Goal: Transaction & Acquisition: Download file/media

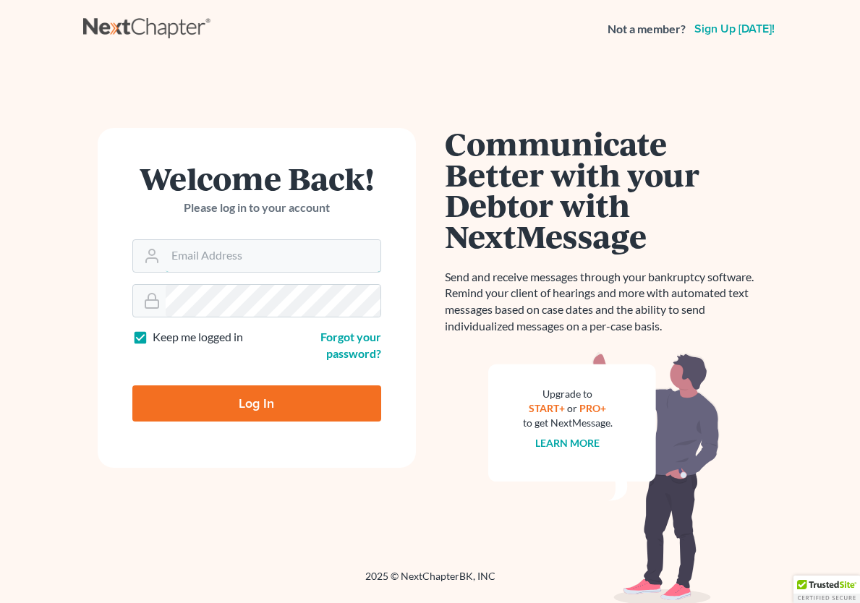
type input "glenn@calsadalaw.com"
click at [301, 407] on input "Log In" at bounding box center [256, 403] width 249 height 36
type input "Thinking..."
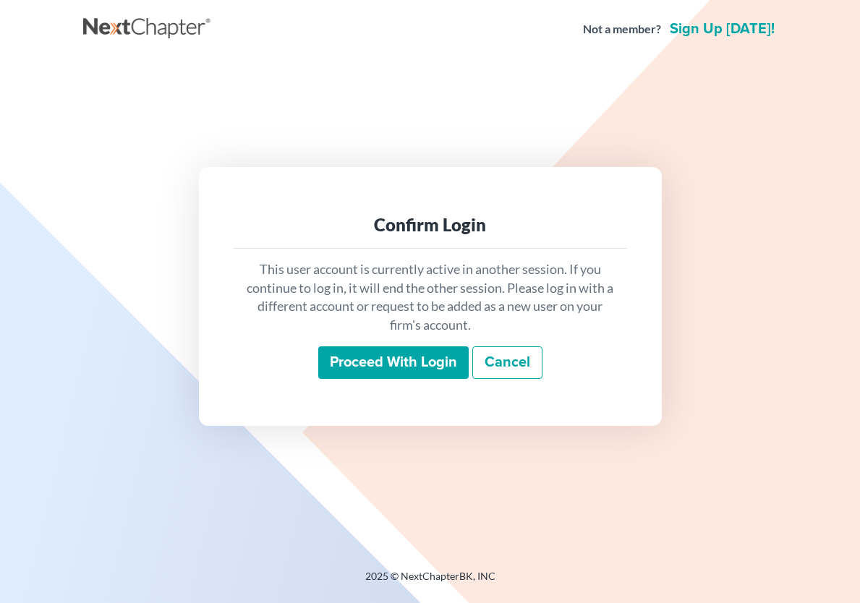
click at [388, 359] on input "Proceed with login" at bounding box center [393, 362] width 150 height 33
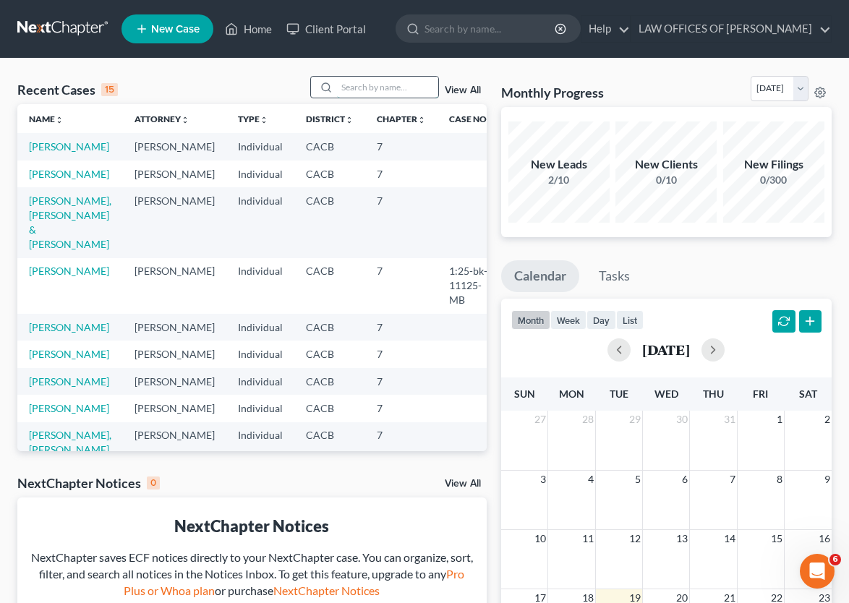
click at [350, 98] on input "search" at bounding box center [387, 87] width 101 height 21
click at [73, 277] on link "[PERSON_NAME]" at bounding box center [69, 271] width 80 height 12
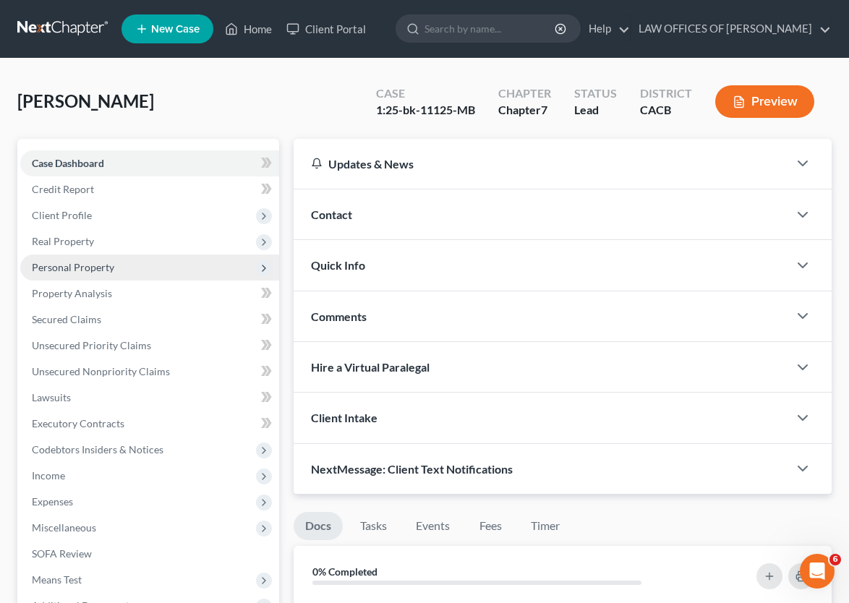
click at [119, 280] on span "Personal Property" at bounding box center [149, 267] width 259 height 26
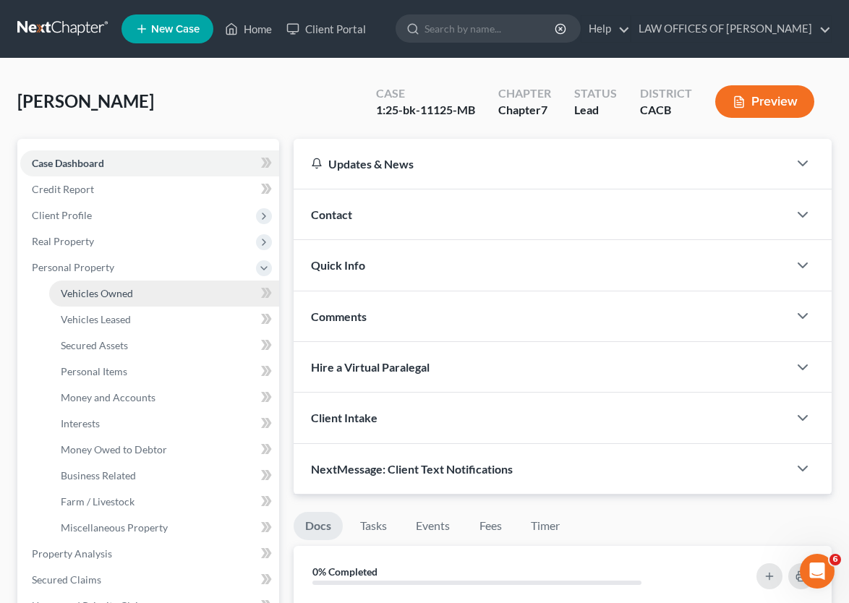
click at [170, 307] on link "Vehicles Owned" at bounding box center [164, 293] width 230 height 26
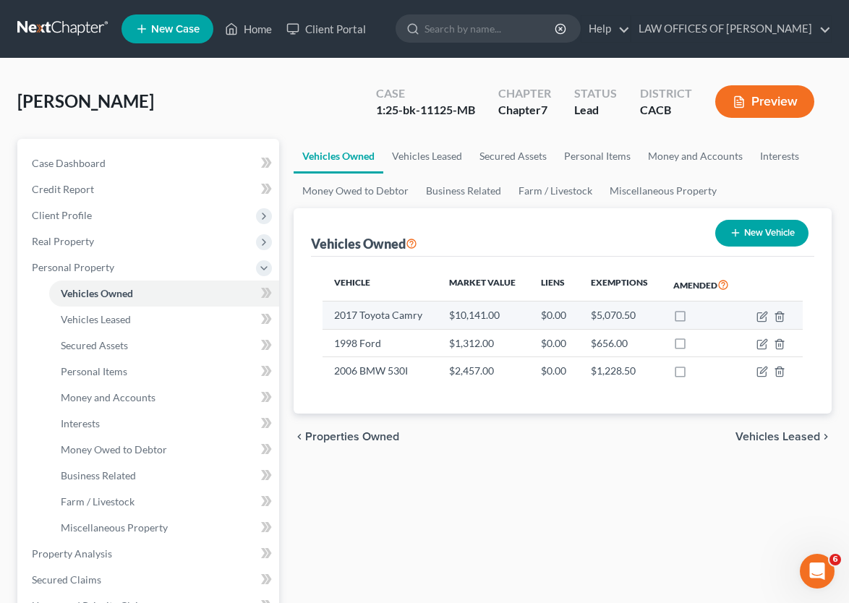
click at [693, 319] on label at bounding box center [693, 319] width 0 height 0
click at [699, 317] on input "checkbox" at bounding box center [703, 312] width 9 height 9
checkbox input "true"
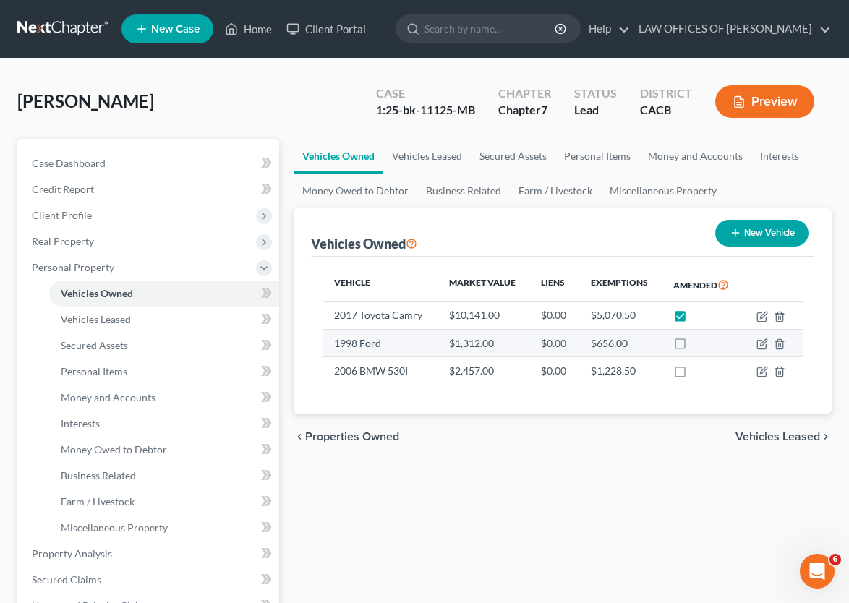
click at [693, 347] on label at bounding box center [693, 347] width 0 height 0
click at [699, 346] on input "checkbox" at bounding box center [703, 340] width 9 height 9
checkbox input "true"
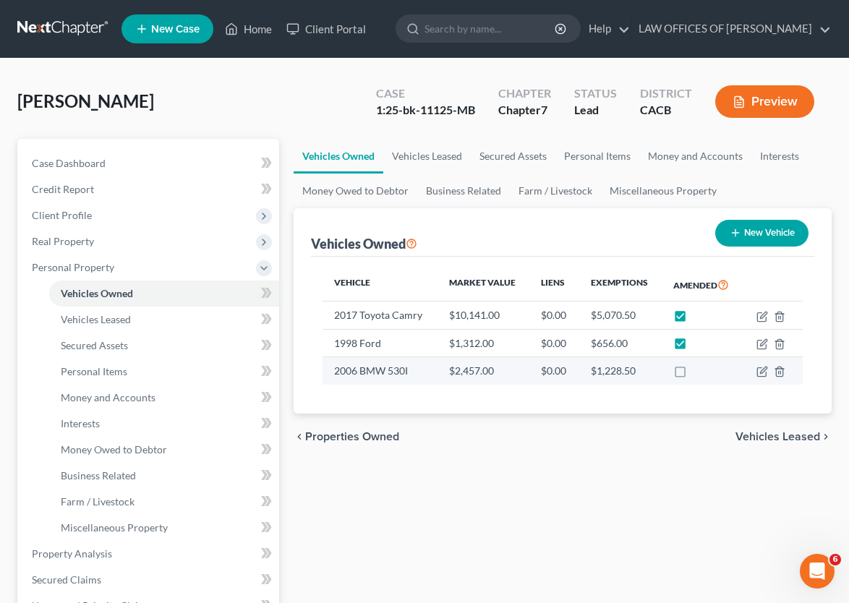
click at [693, 374] on label at bounding box center [693, 374] width 0 height 0
click at [699, 373] on input "checkbox" at bounding box center [703, 368] width 9 height 9
checkbox input "true"
click at [672, 174] on link "Money and Accounts" at bounding box center [695, 156] width 112 height 35
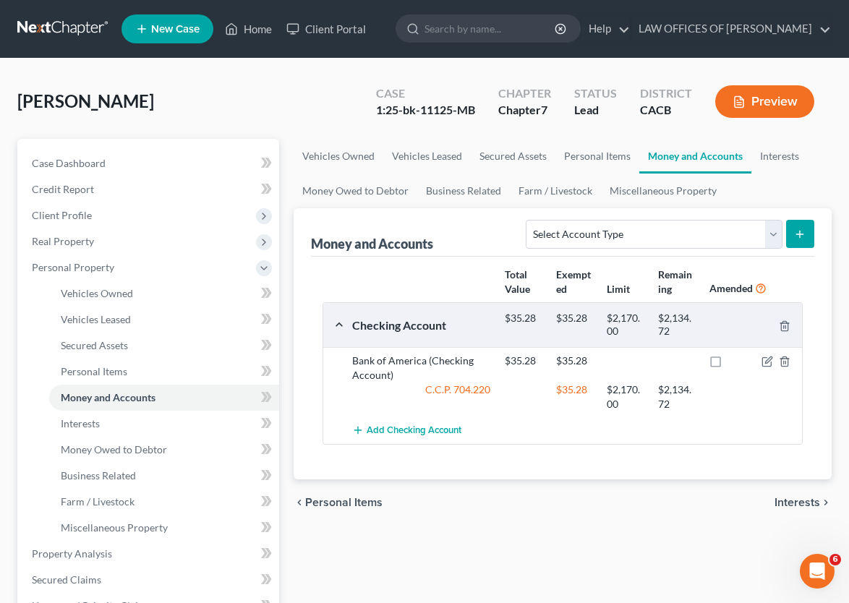
click at [729, 364] on label at bounding box center [729, 364] width 0 height 0
click at [734, 363] on input "checkbox" at bounding box center [738, 358] width 9 height 9
checkbox input "true"
click at [468, 562] on div "Vehicles Owned Vehicles Leased Secured Assets Personal Items Money and Accounts…" at bounding box center [562, 556] width 552 height 835
click at [547, 417] on div "Bank of America (Checking Account) $35.28 $35.28 C.C.P. 704.220 $35.28 $2,170.0…" at bounding box center [562, 382] width 479 height 70
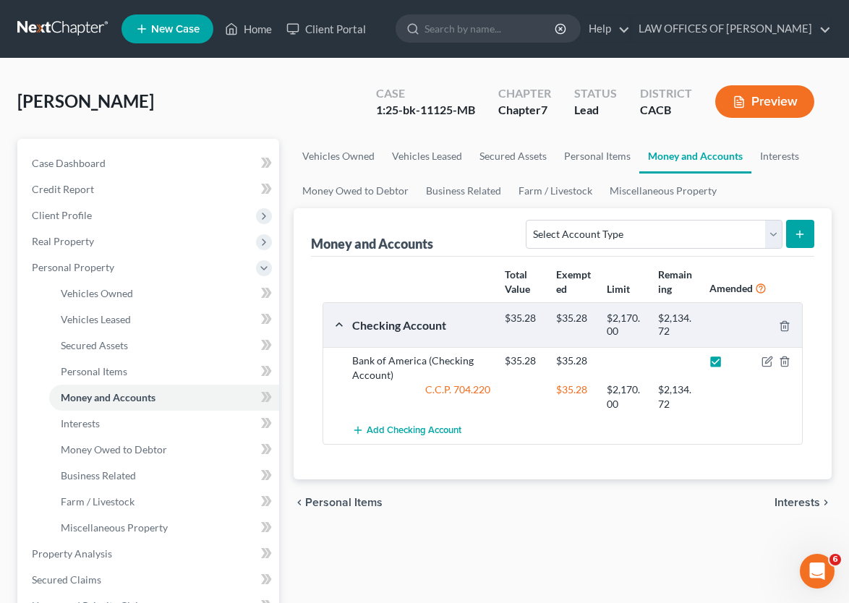
click at [763, 368] on div at bounding box center [778, 361] width 51 height 14
click at [761, 367] on icon "button" at bounding box center [767, 362] width 12 height 12
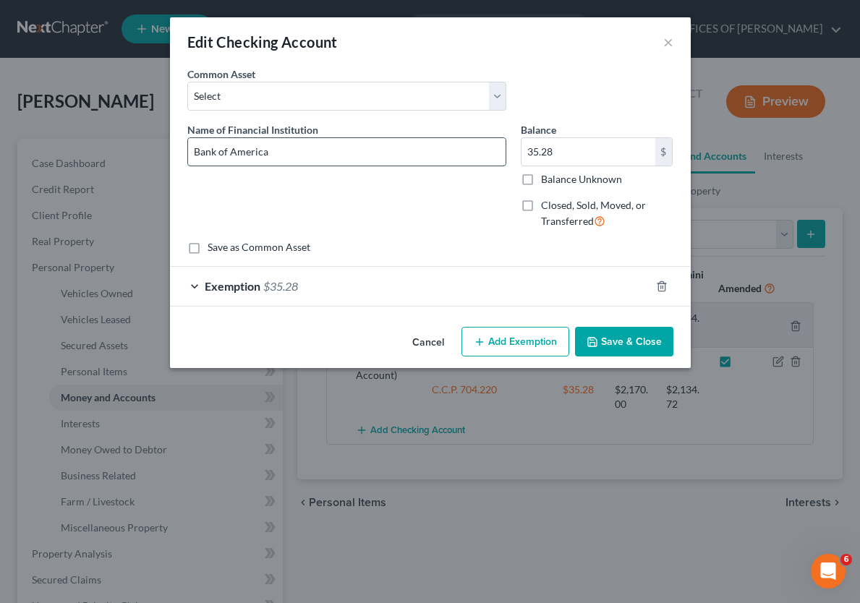
click at [291, 151] on input "Bank of America" at bounding box center [346, 151] width 317 height 27
click at [406, 150] on input "Bank of America" at bounding box center [346, 151] width 317 height 27
type input "Bank of America 6374"
click at [620, 349] on button "Save & Close" at bounding box center [624, 342] width 98 height 30
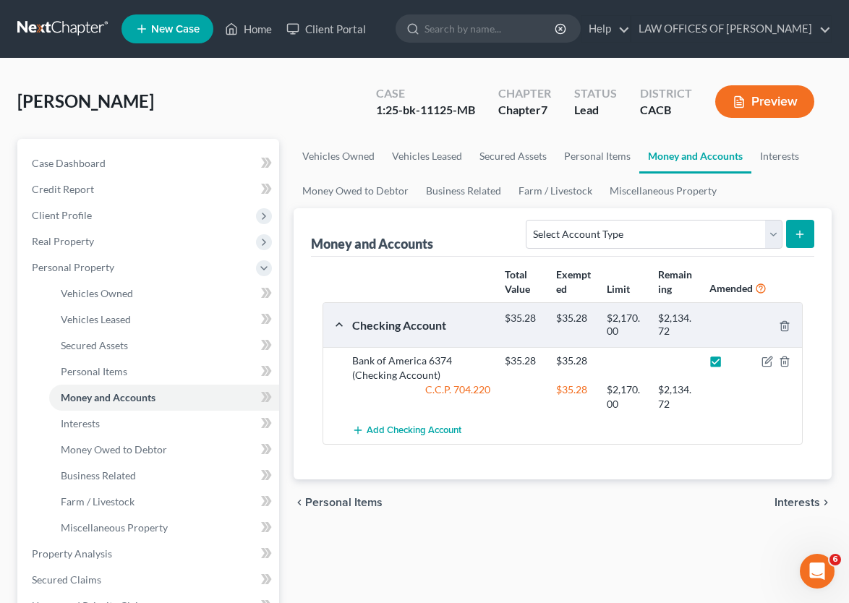
drag, startPoint x: 616, startPoint y: 536, endPoint x: 397, endPoint y: 533, distance: 219.1
click at [397, 526] on div "chevron_left Personal Items Interests chevron_right" at bounding box center [563, 502] width 538 height 46
click at [760, 368] on div at bounding box center [778, 361] width 51 height 14
click at [763, 367] on icon "button" at bounding box center [766, 362] width 9 height 9
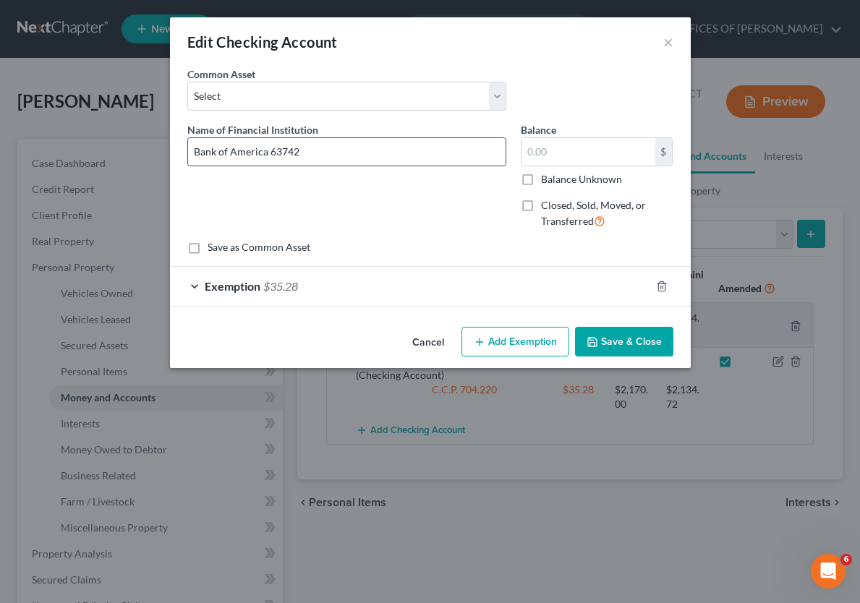
type input "Bank of America 6374"
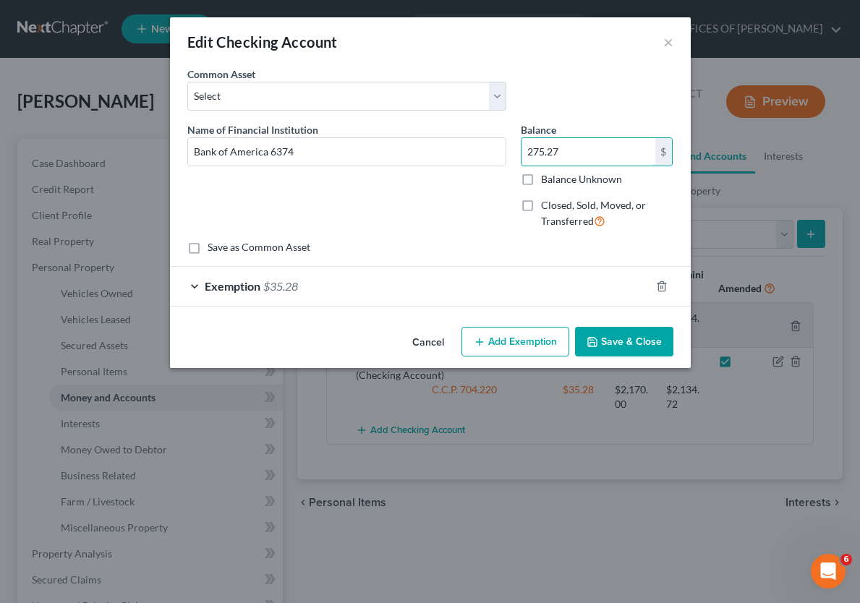
type input "275.27"
click at [207, 288] on span "Exemption" at bounding box center [233, 286] width 56 height 14
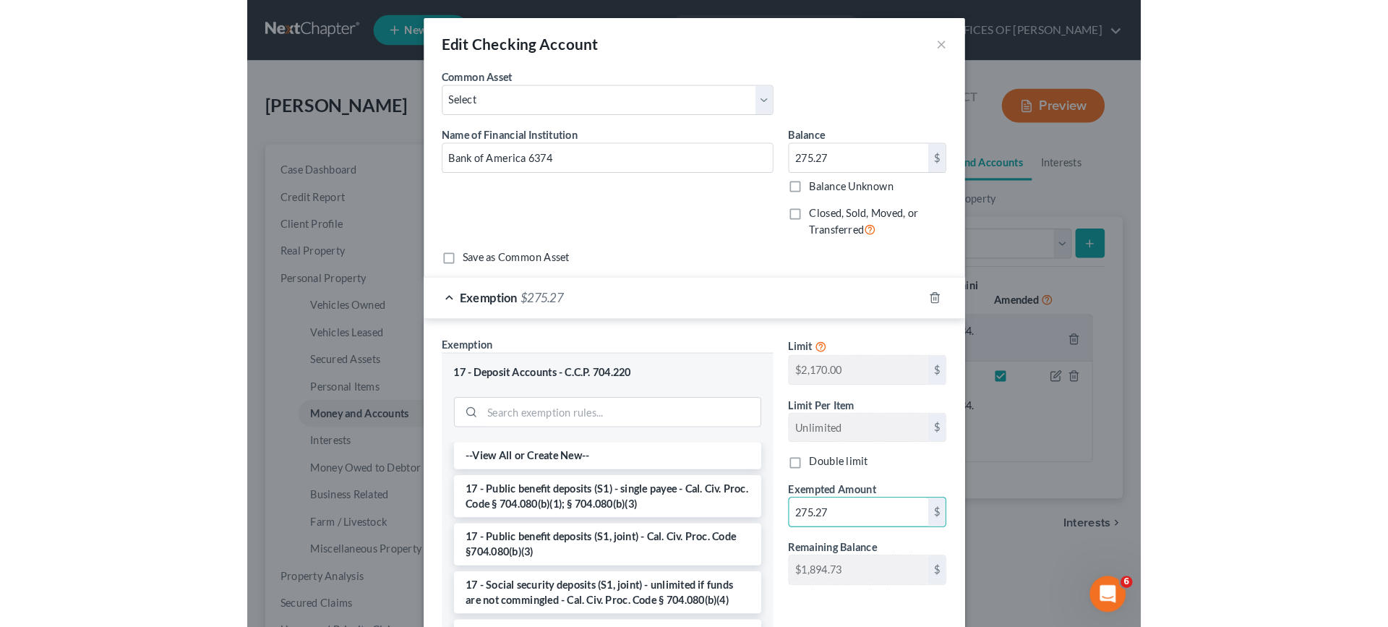
scroll to position [157, 0]
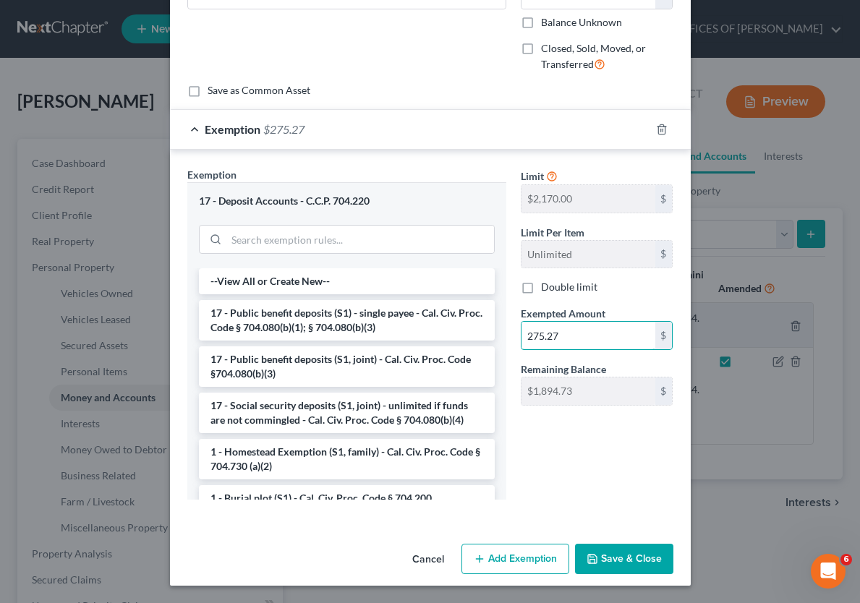
type input "275.27"
click at [655, 554] on button "Save & Close" at bounding box center [624, 559] width 98 height 30
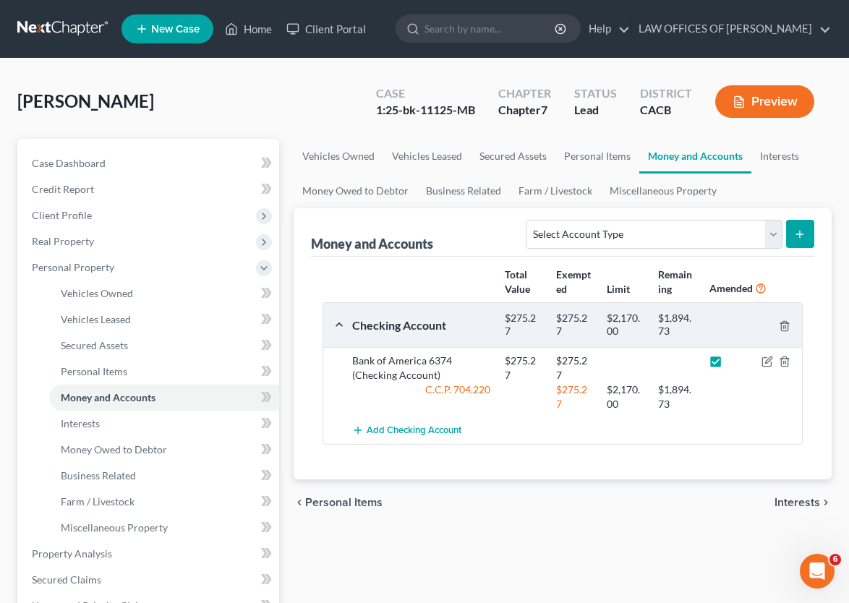
click at [586, 526] on div "chevron_left Personal Items Interests chevron_right" at bounding box center [563, 502] width 538 height 46
click at [532, 526] on div "chevron_left Personal Items Interests chevron_right" at bounding box center [563, 502] width 538 height 46
click at [774, 249] on select "Select Account Type Brokerage Cash on Hand Certificates of Deposit Checking Acc…" at bounding box center [654, 234] width 256 height 29
select select "checking"
click at [529, 245] on select "Select Account Type Brokerage Cash on Hand Certificates of Deposit Checking Acc…" at bounding box center [654, 234] width 256 height 29
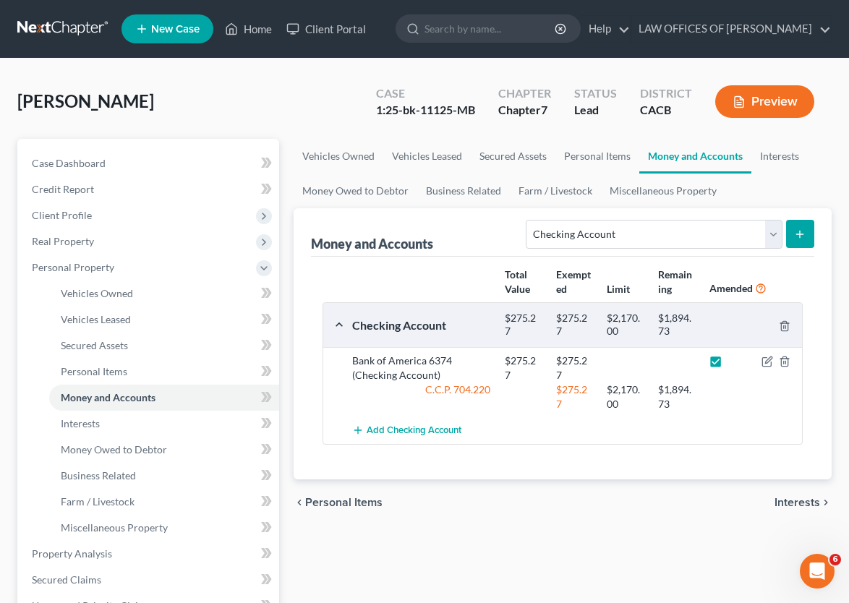
click at [805, 240] on icon "submit" at bounding box center [800, 234] width 12 height 12
click at [800, 237] on line "submit" at bounding box center [800, 234] width 0 height 7
click at [516, 526] on div "chevron_left Personal Items Interests chevron_right" at bounding box center [563, 502] width 538 height 46
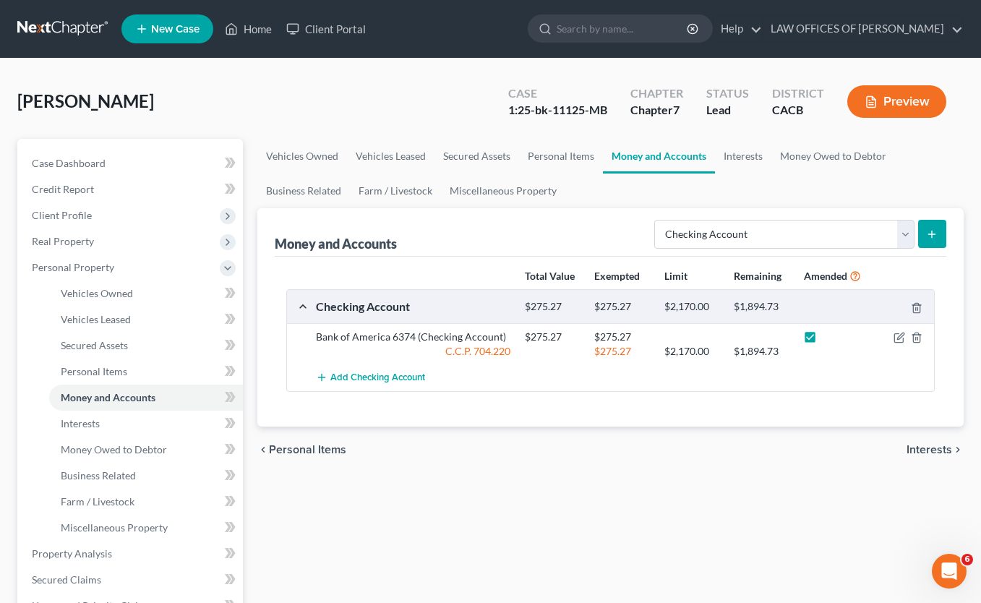
click at [859, 234] on line "submit" at bounding box center [932, 234] width 7 height 0
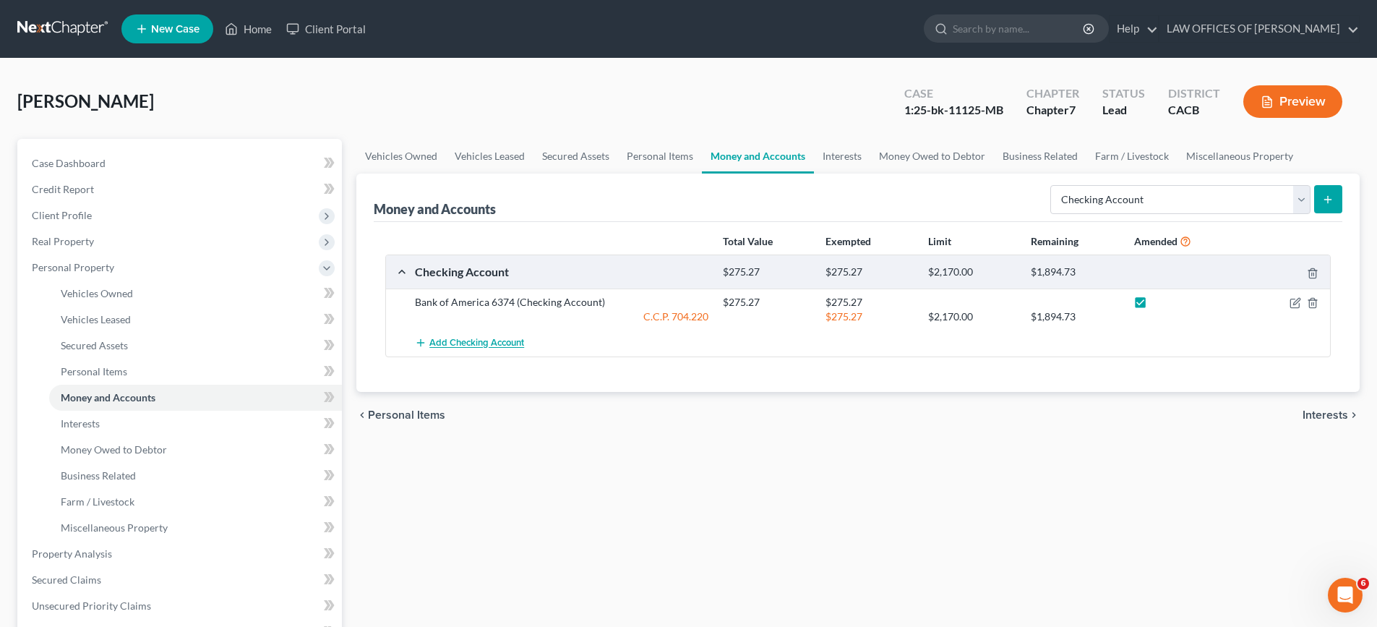
click at [497, 338] on span "Add Checking Account" at bounding box center [476, 344] width 95 height 12
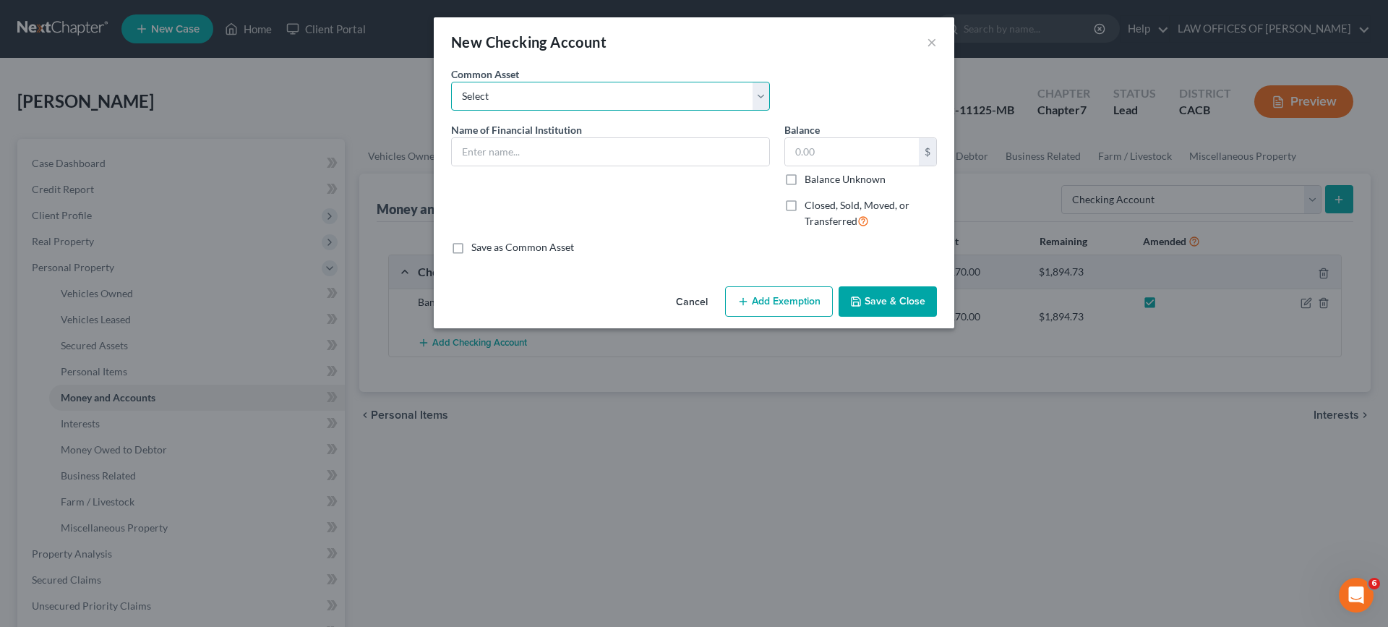
click at [630, 88] on select "Select BANK OF AMERICA (JOINT) [PERSON_NAME] FARGO [PERSON_NAME] Bank Bank of A…" at bounding box center [610, 96] width 319 height 29
click at [700, 291] on button "Cancel" at bounding box center [691, 302] width 55 height 29
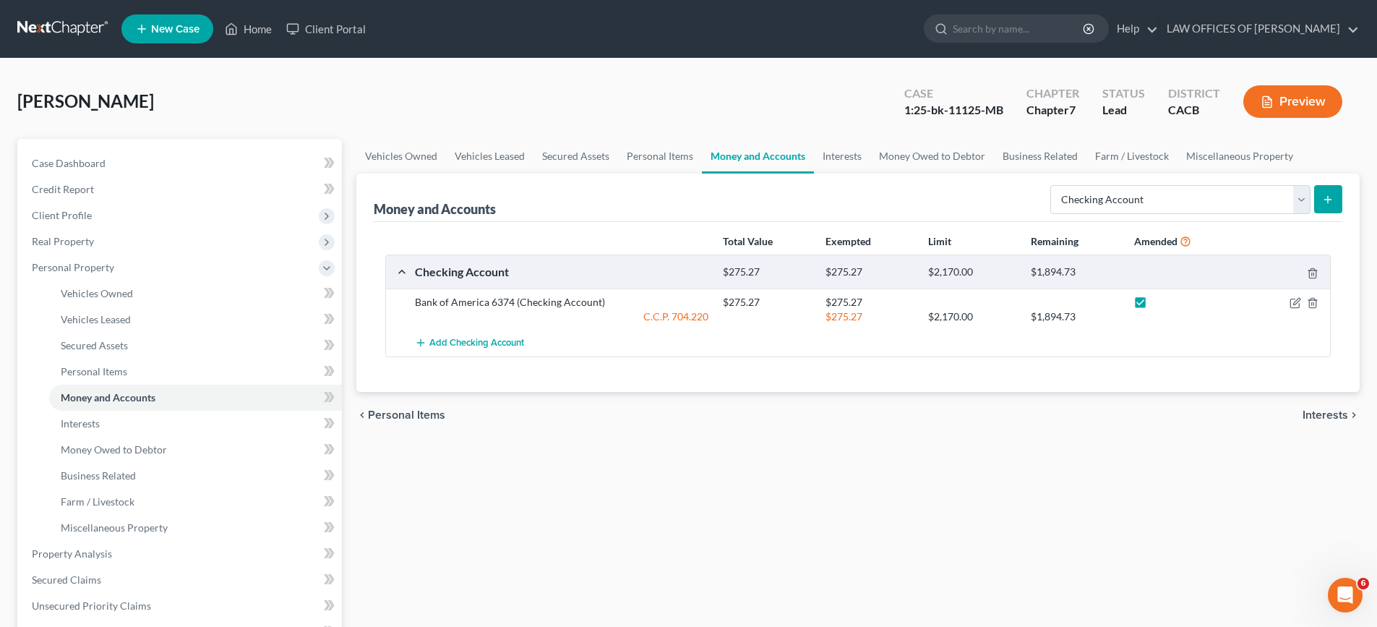
click at [546, 299] on div "Bank of America 6374 (Checking Account)" at bounding box center [562, 302] width 308 height 14
click at [859, 305] on icon "button" at bounding box center [1296, 303] width 12 height 12
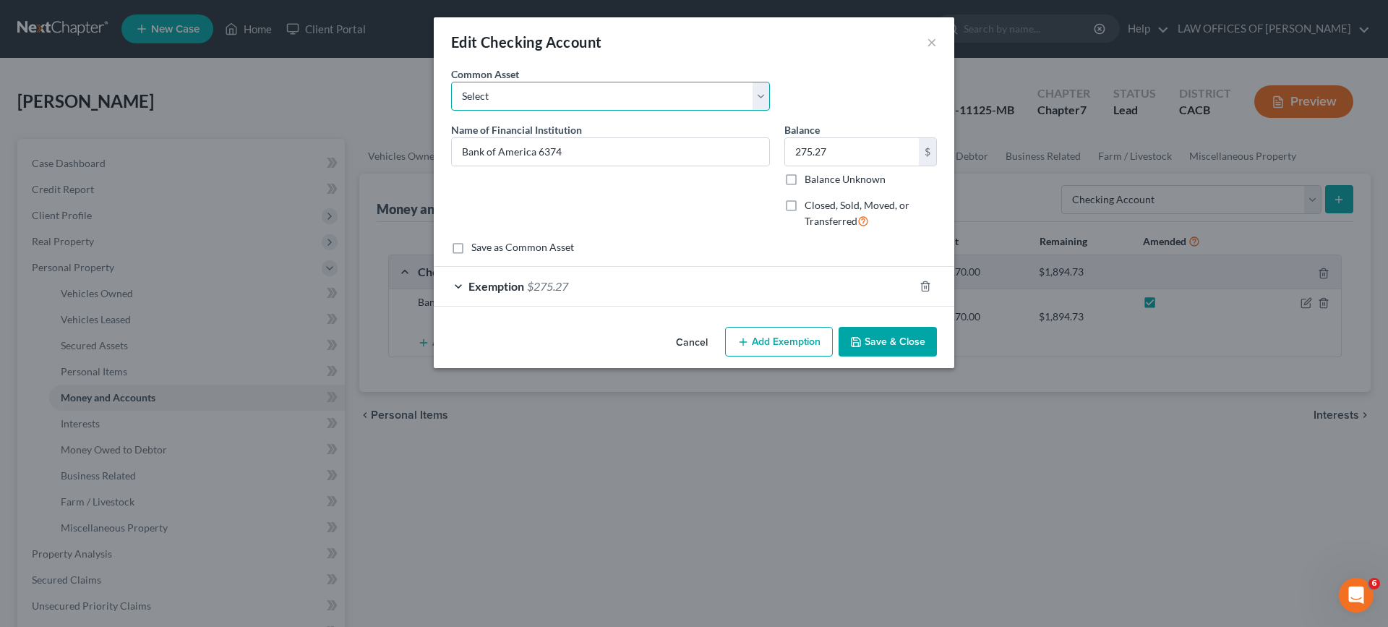
click at [651, 94] on select "Select BANK OF AMERICA (JOINT) [PERSON_NAME] FARGO [PERSON_NAME] Bank Bank of A…" at bounding box center [610, 96] width 319 height 29
select select "0"
click at [451, 82] on select "Select BANK OF AMERICA (JOINT) [PERSON_NAME] FARGO [PERSON_NAME] Bank Bank of A…" at bounding box center [610, 96] width 319 height 29
type input "BANK OF AMERICA (JOINT)"
click at [656, 156] on input "BANK OF AMERICA (JOINT)" at bounding box center [610, 151] width 317 height 27
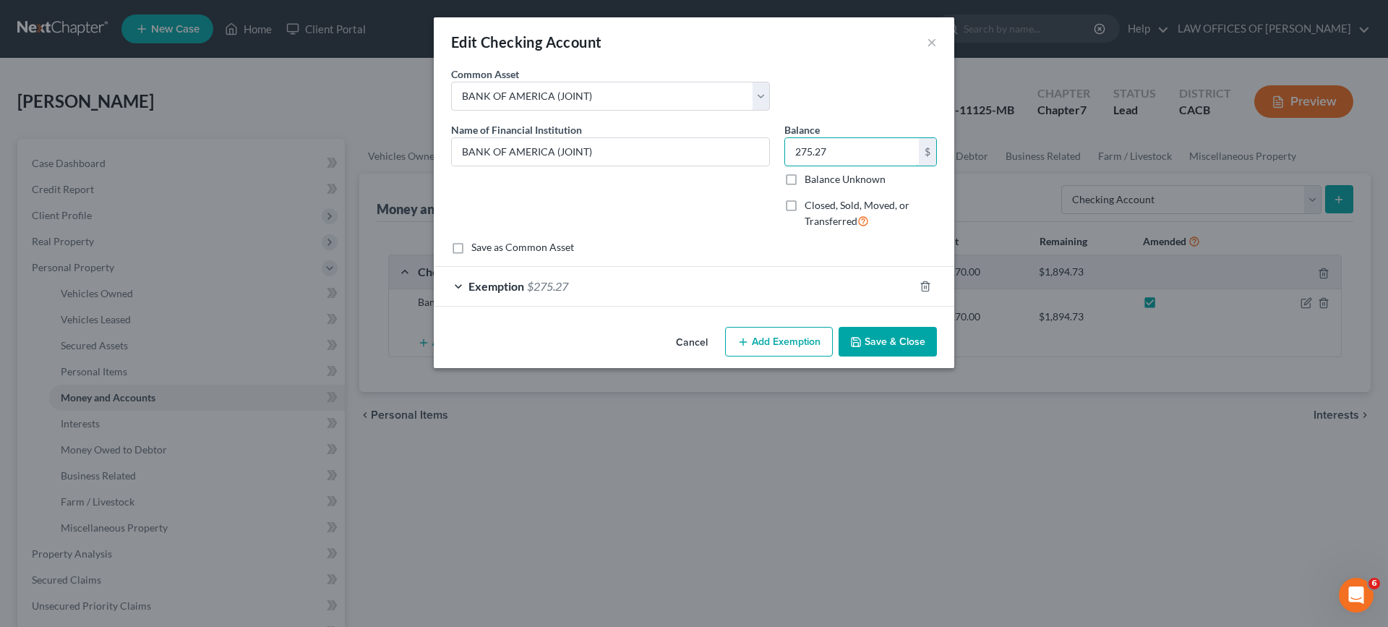
type input "275.27"
click at [505, 275] on div "Exemption $275.27" at bounding box center [674, 286] width 480 height 38
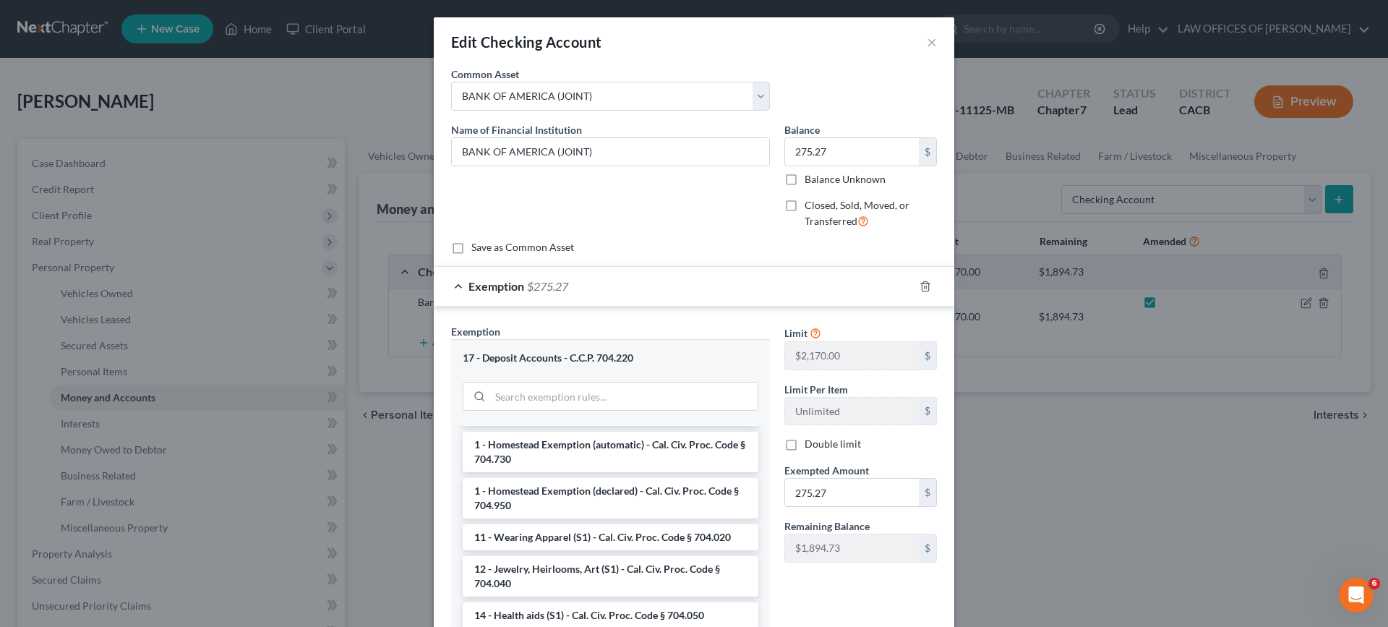
scroll to position [289, 0]
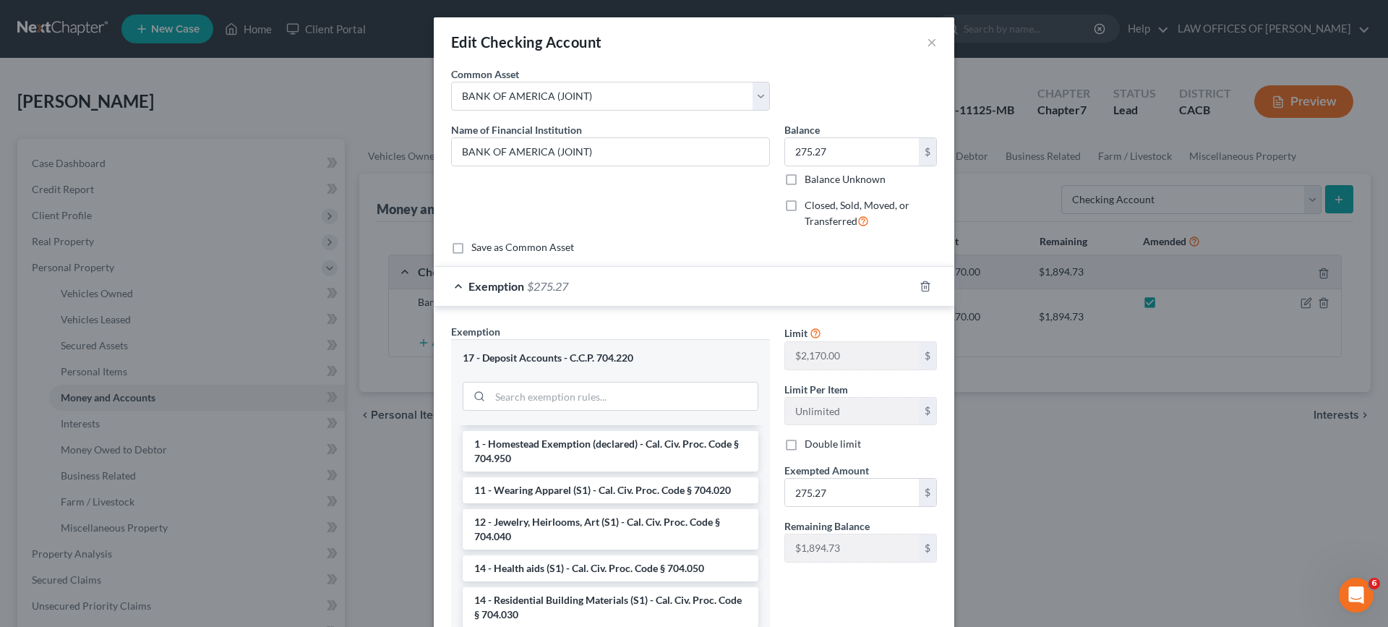
click at [672, 227] on div "Name of Financial Institution * BANK OF AMERICA (JOINT)" at bounding box center [610, 181] width 333 height 119
click at [724, 325] on div "Exemption * 17 - Deposit Accounts - C.C.P. 704.220 --View All or Create New-- 1…" at bounding box center [610, 490] width 319 height 333
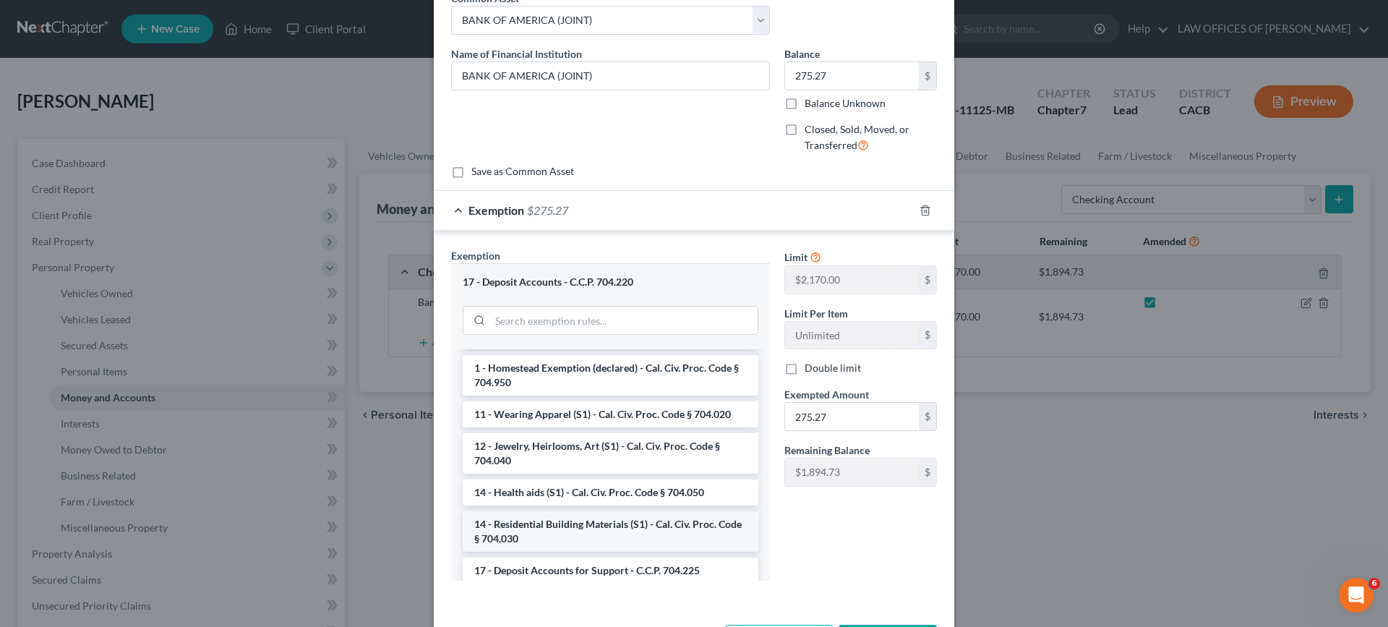
scroll to position [133, 0]
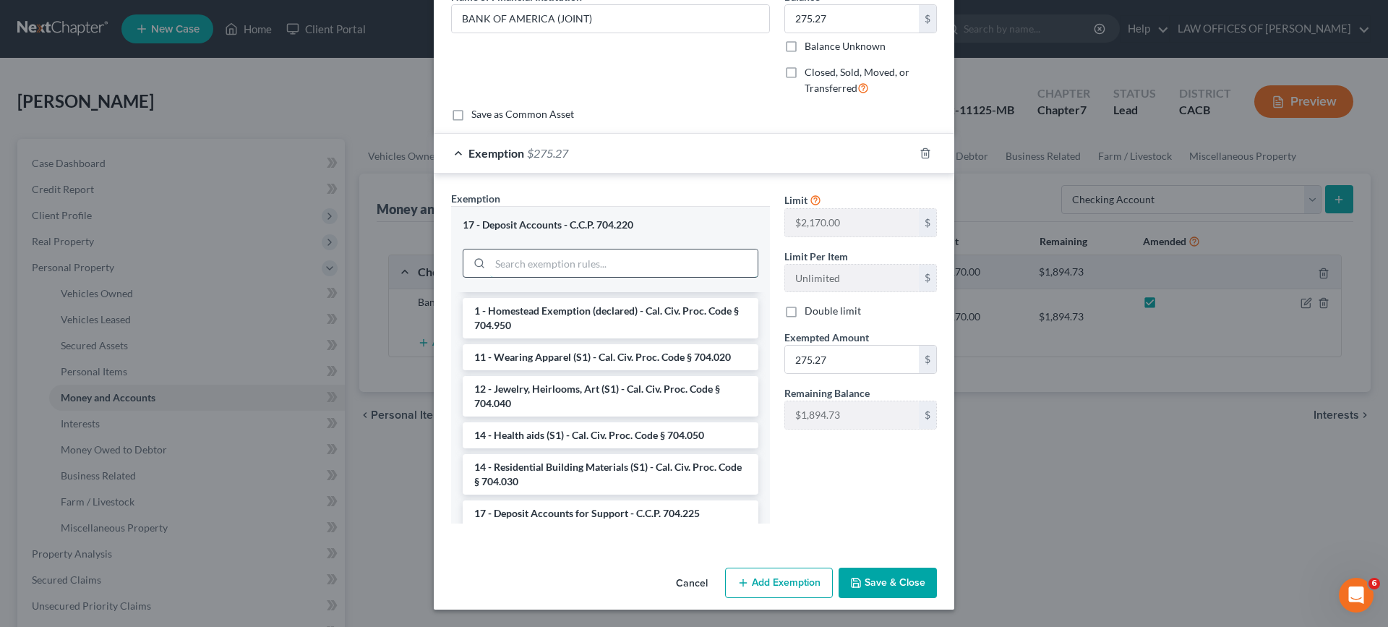
click at [579, 264] on input "search" at bounding box center [623, 262] width 267 height 27
type input "b"
click at [633, 134] on div "Exemption $275.27" at bounding box center [674, 153] width 480 height 38
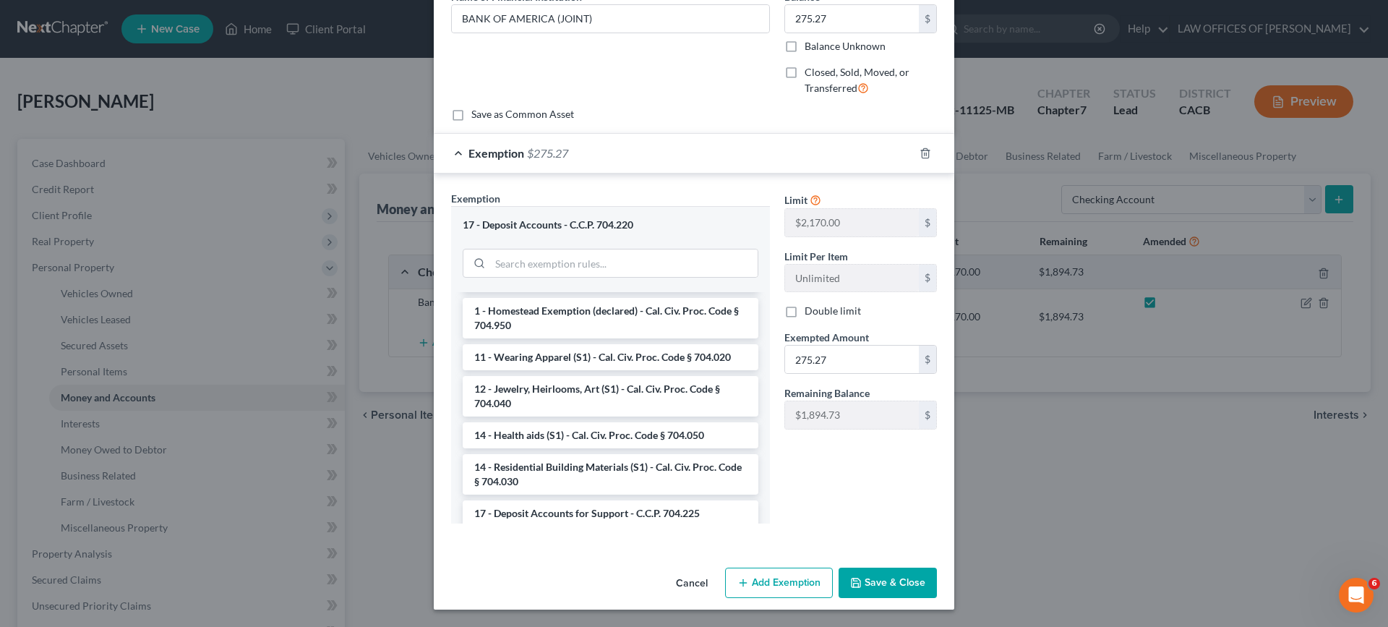
scroll to position [0, 0]
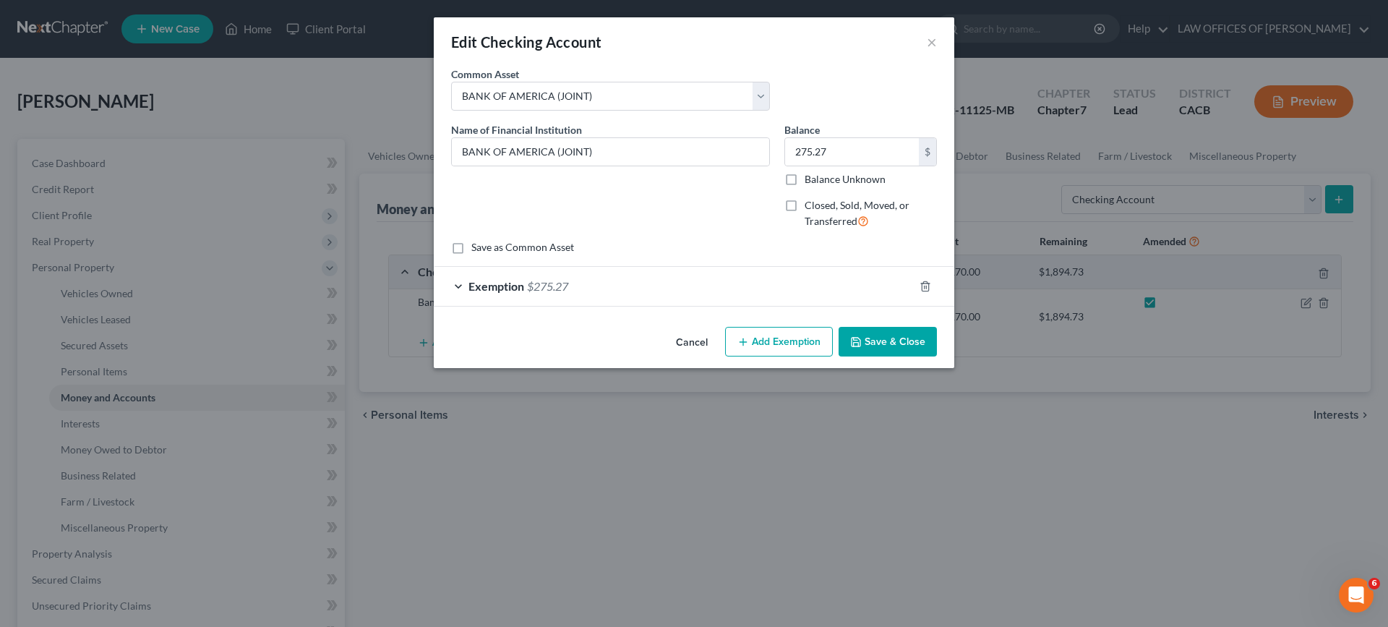
click at [617, 275] on div "Exemption $275.27" at bounding box center [674, 286] width 480 height 38
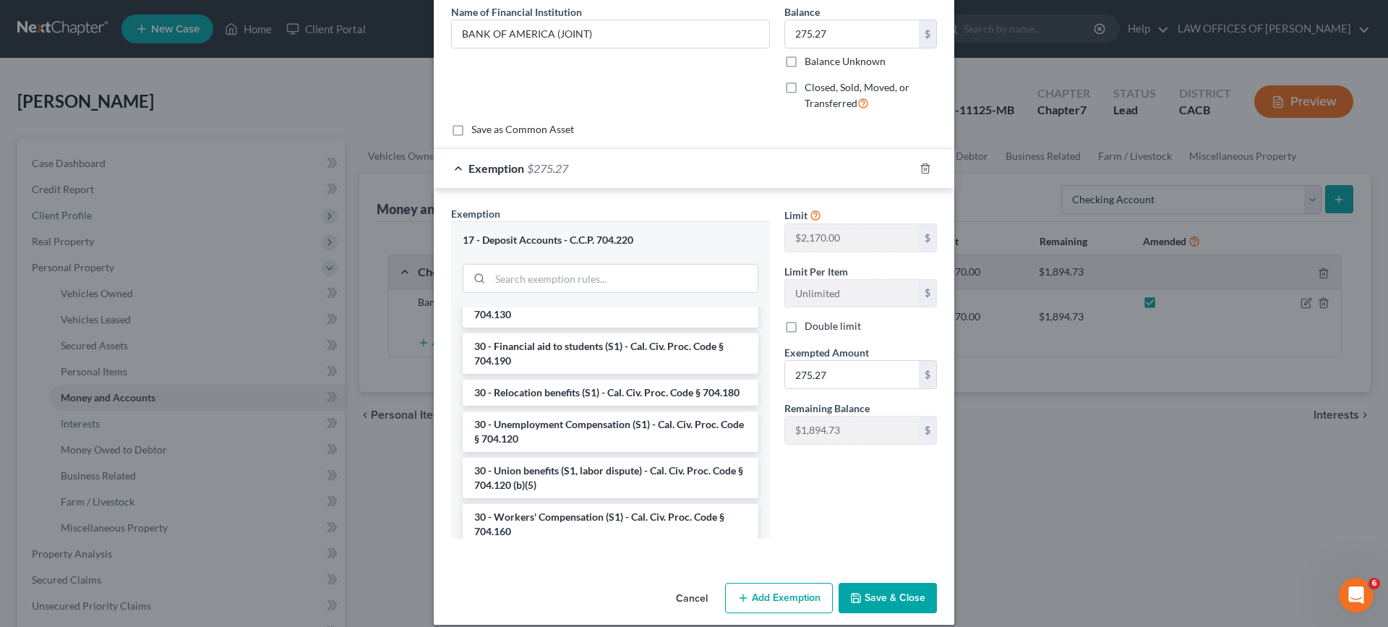
scroll to position [133, 0]
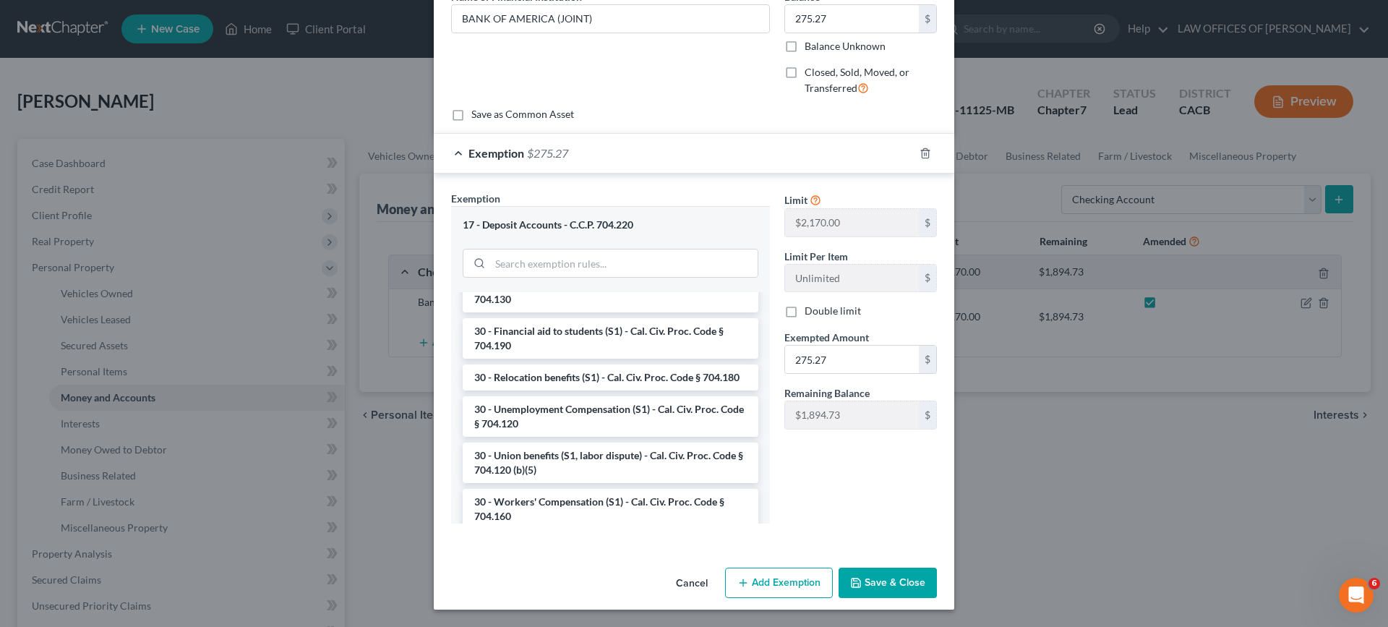
click at [679, 581] on button "Cancel" at bounding box center [691, 583] width 55 height 29
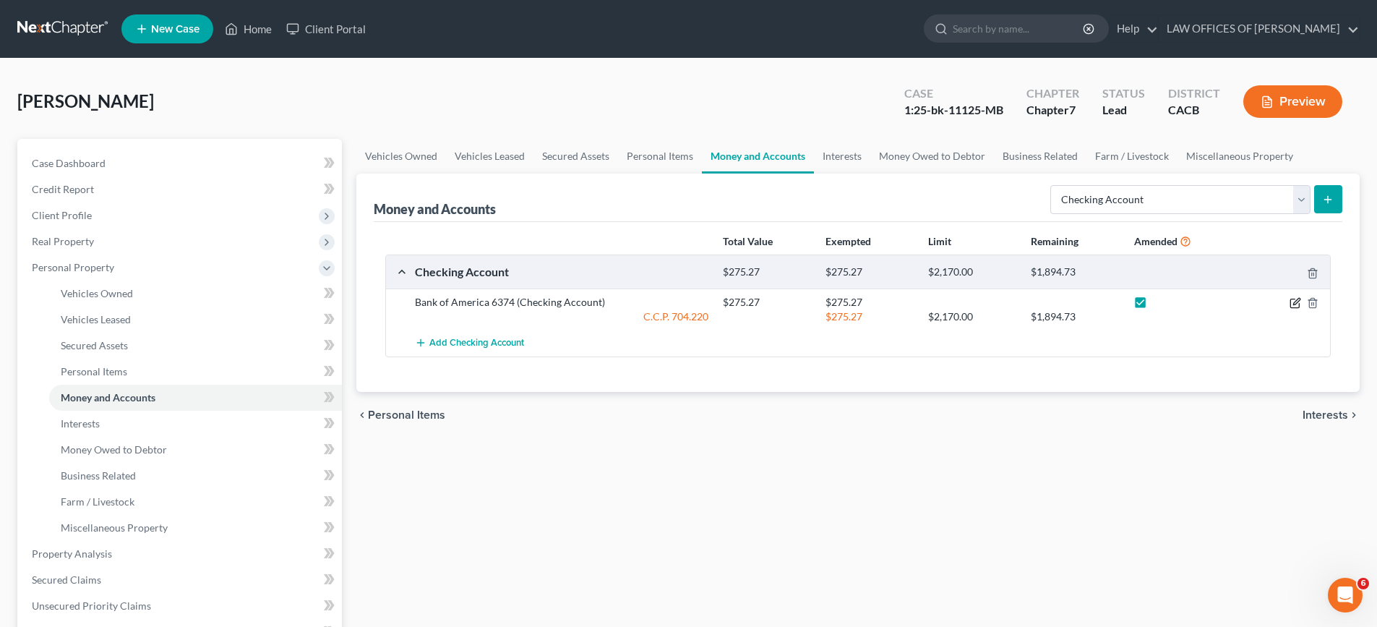
click at [859, 303] on icon "button" at bounding box center [1296, 301] width 7 height 7
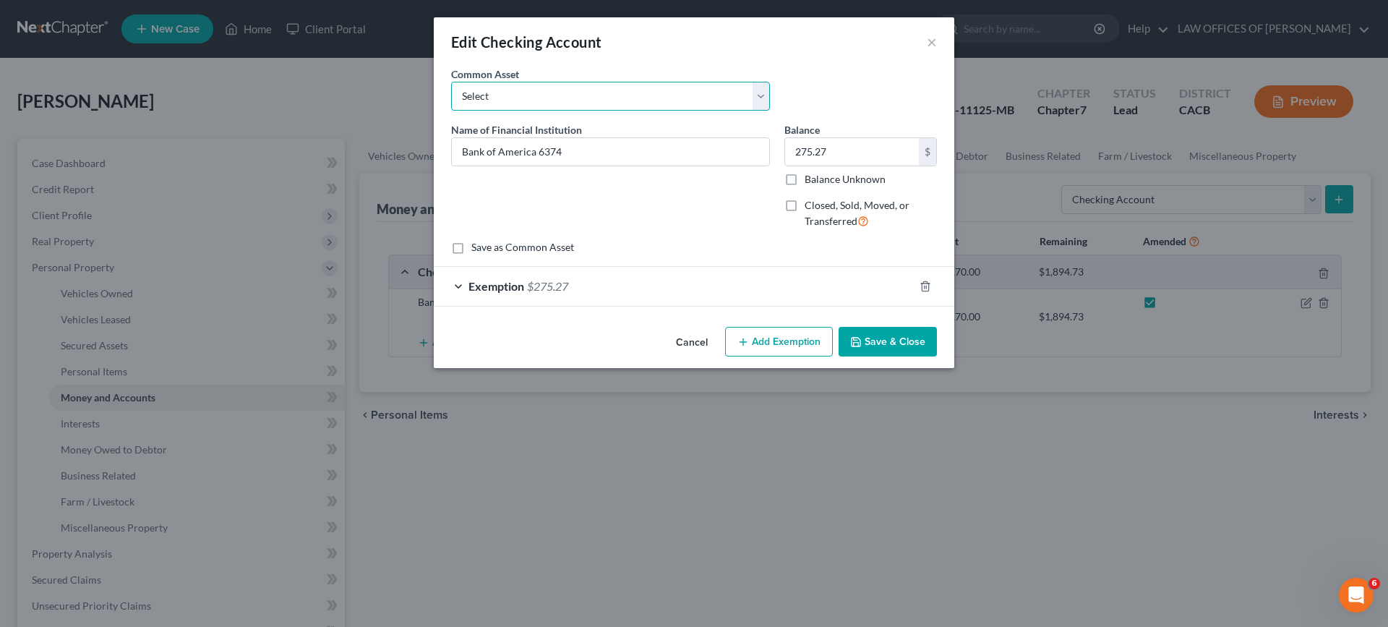
click at [613, 87] on select "Select BANK OF AMERICA (JOINT) [PERSON_NAME] FARGO [PERSON_NAME] Bank Bank of A…" at bounding box center [610, 96] width 319 height 29
select select "0"
click at [451, 82] on select "Select BANK OF AMERICA (JOINT) [PERSON_NAME] FARGO [PERSON_NAME] Bank Bank of A…" at bounding box center [610, 96] width 319 height 29
type input "BANK OF AMERICA (JOINT)"
click at [830, 153] on input "644.16" at bounding box center [852, 151] width 134 height 27
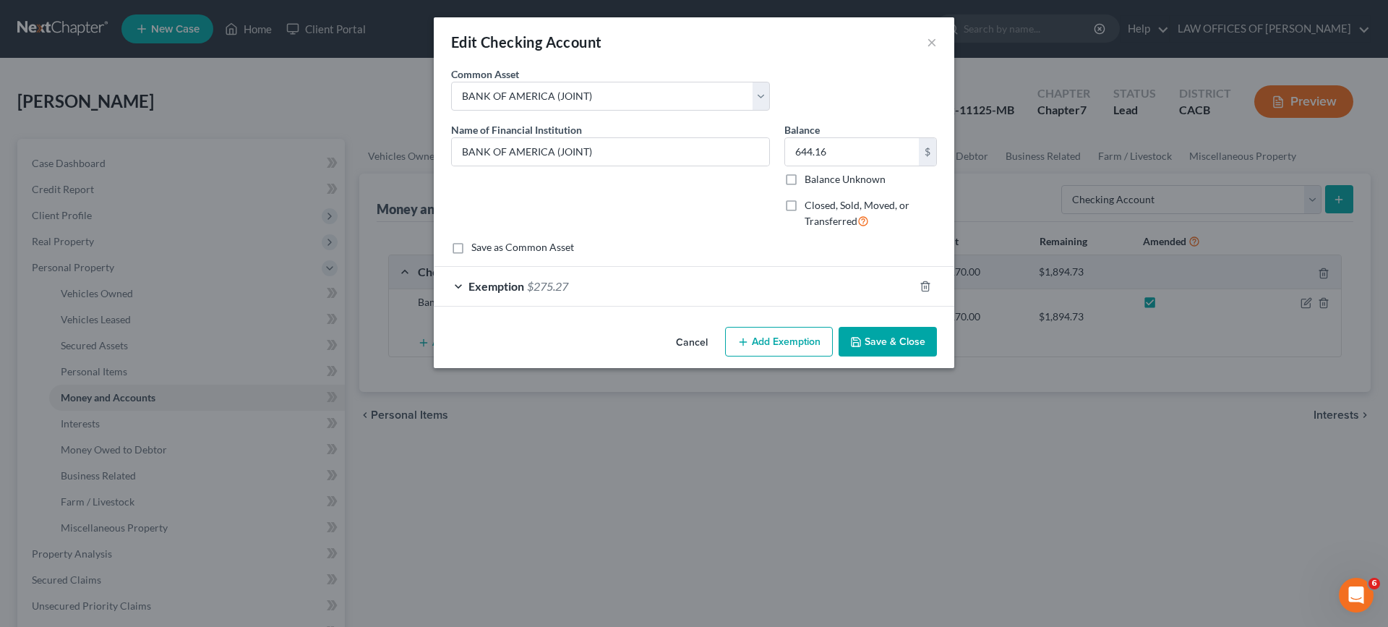
click at [580, 285] on div "Exemption $275.27" at bounding box center [674, 286] width 480 height 38
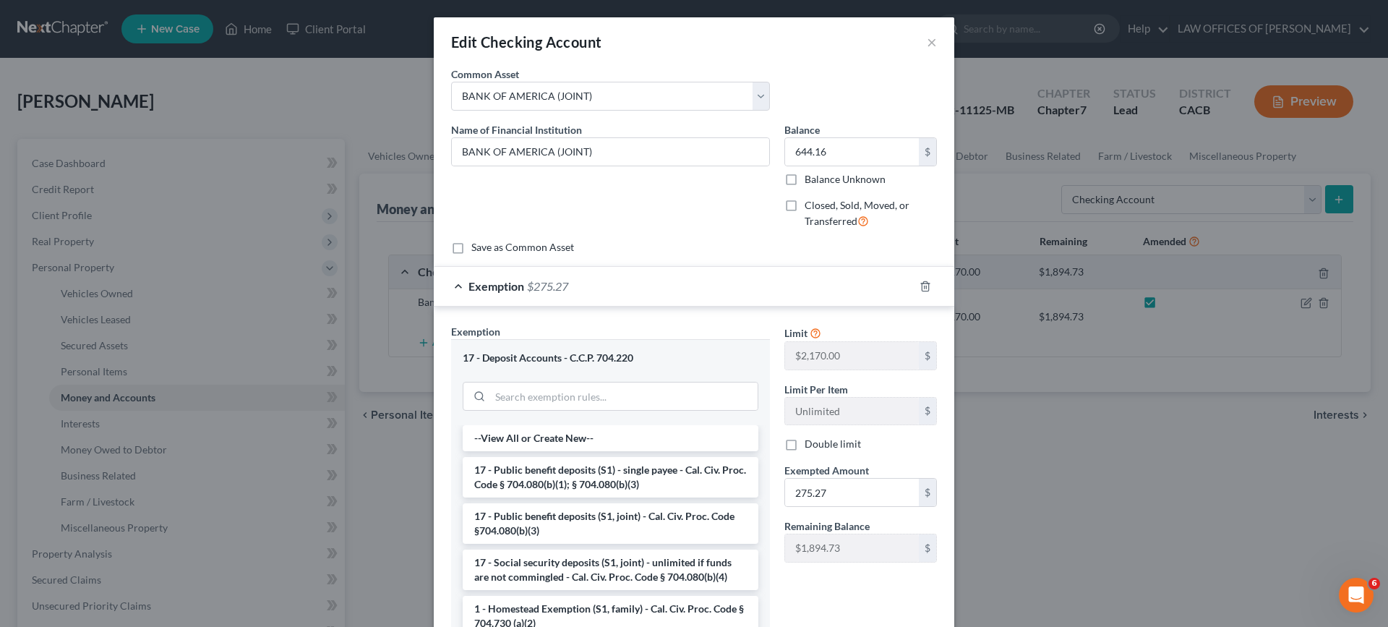
click at [580, 285] on div "Exemption $275.27" at bounding box center [674, 286] width 480 height 38
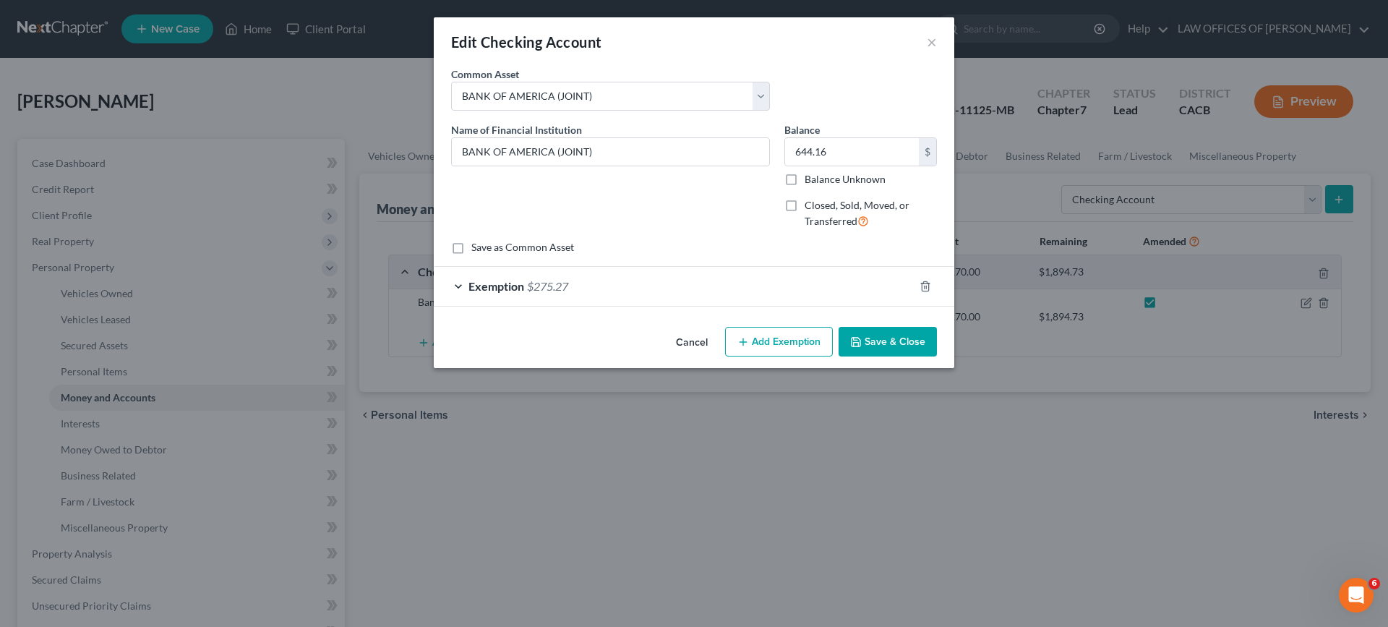
click at [580, 285] on div "Exemption $275.27" at bounding box center [674, 286] width 480 height 38
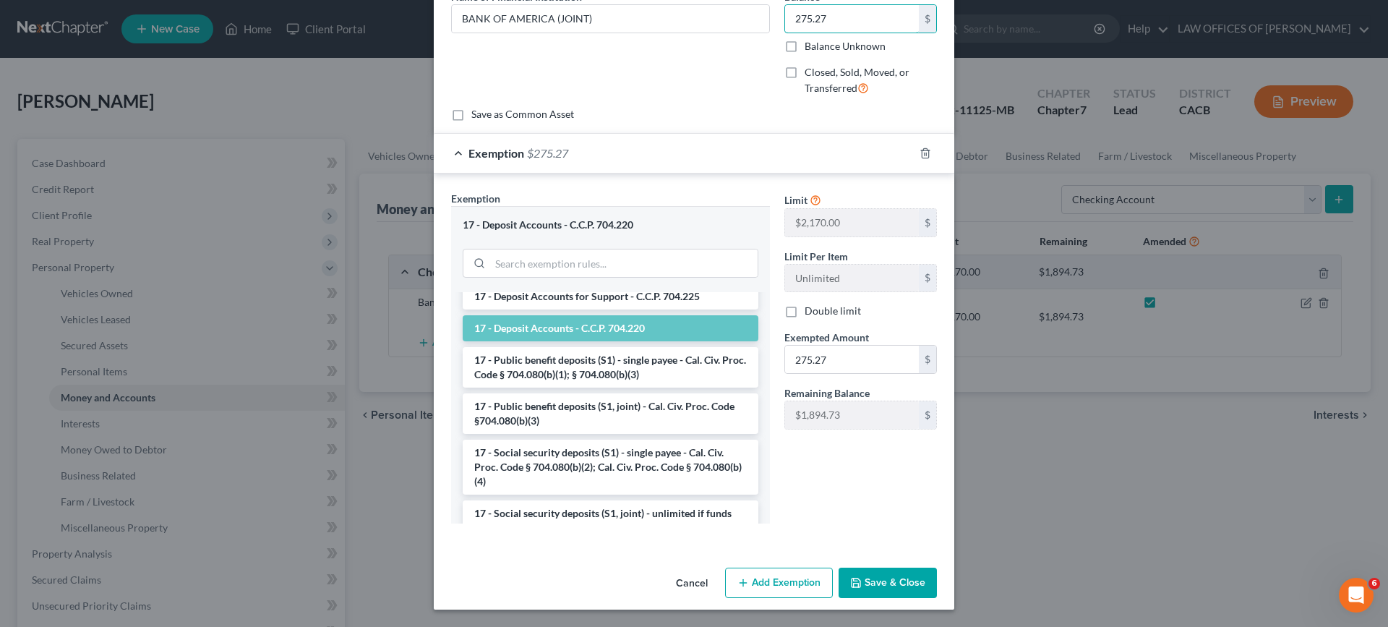
type input "275.27"
click at [859, 578] on button "Save & Close" at bounding box center [888, 583] width 98 height 30
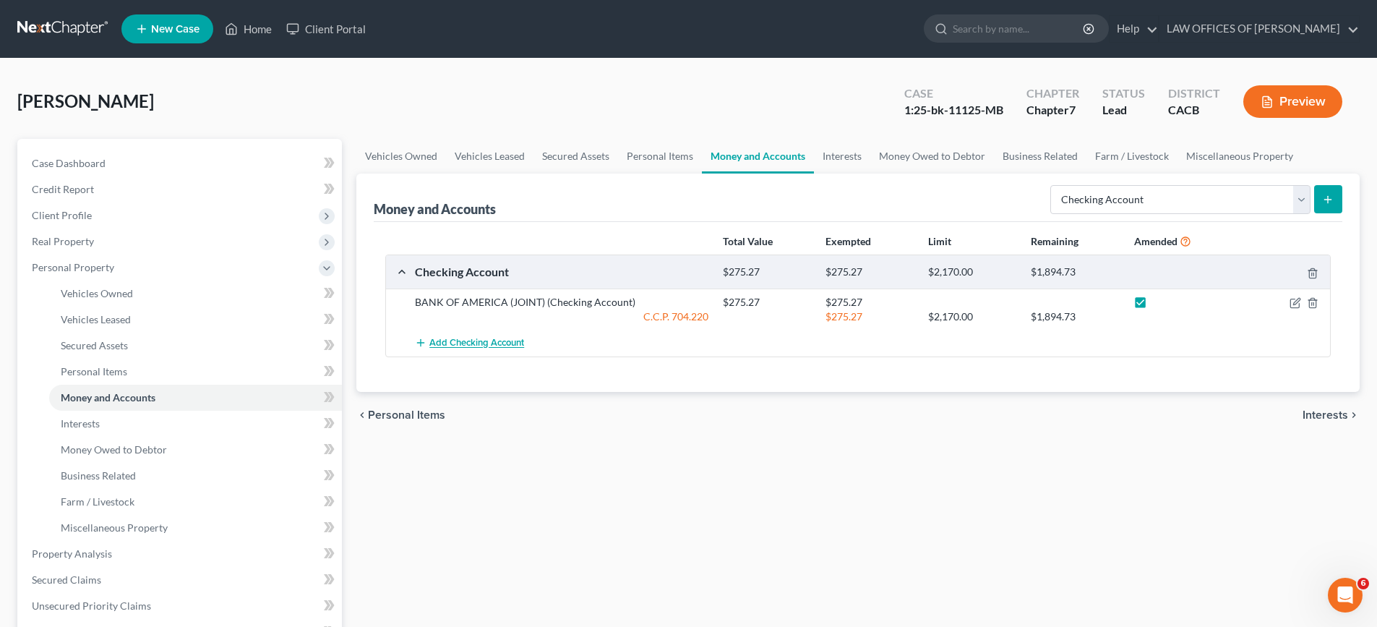
click at [484, 340] on span "Add Checking Account" at bounding box center [476, 344] width 95 height 12
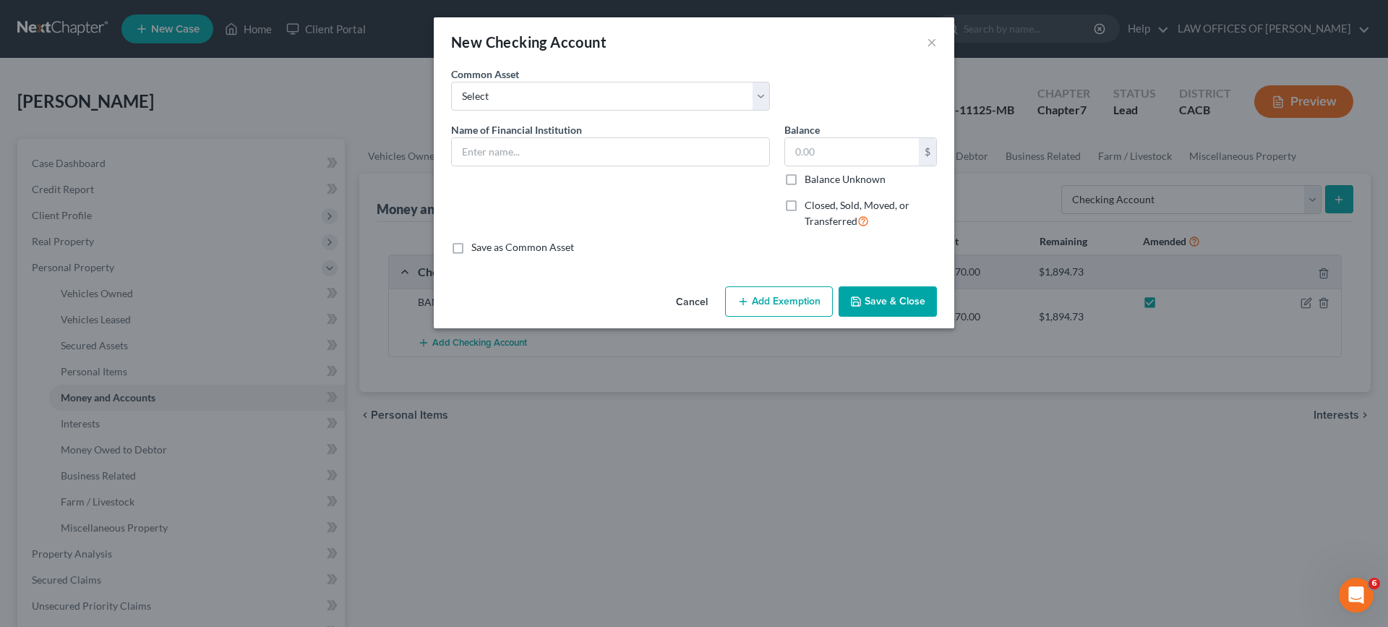
click at [695, 293] on button "Cancel" at bounding box center [691, 302] width 55 height 29
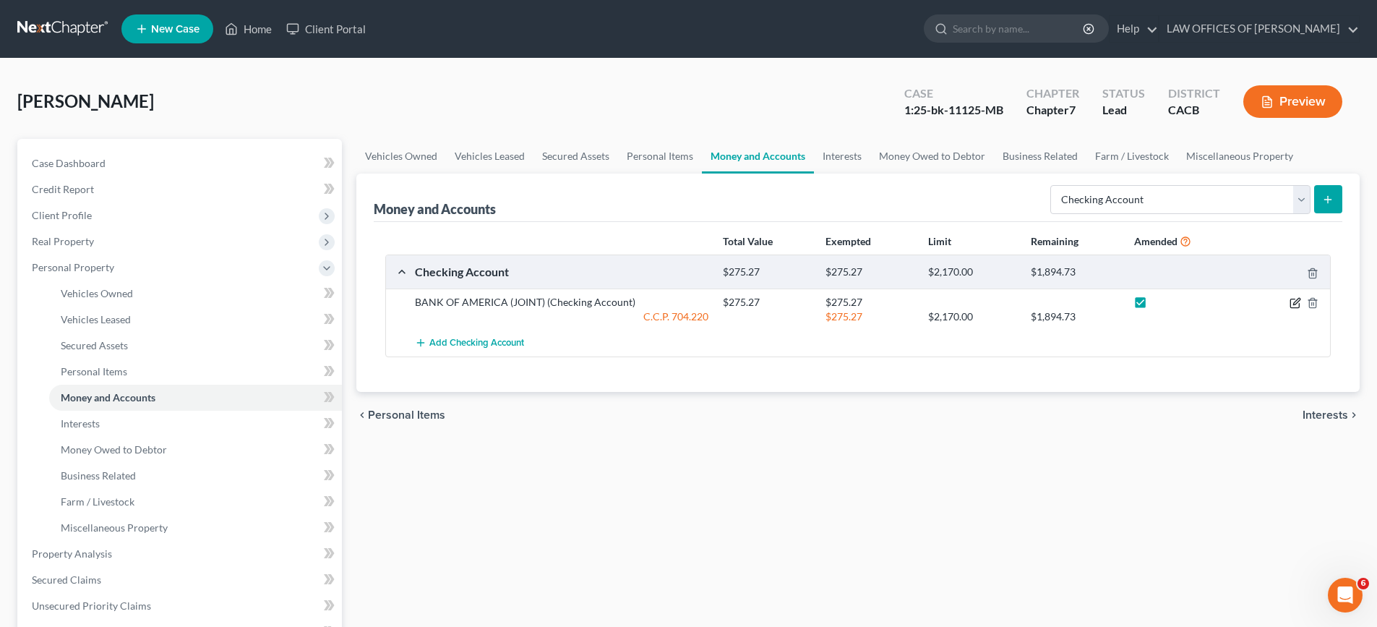
click at [859, 304] on icon "button" at bounding box center [1296, 303] width 12 height 12
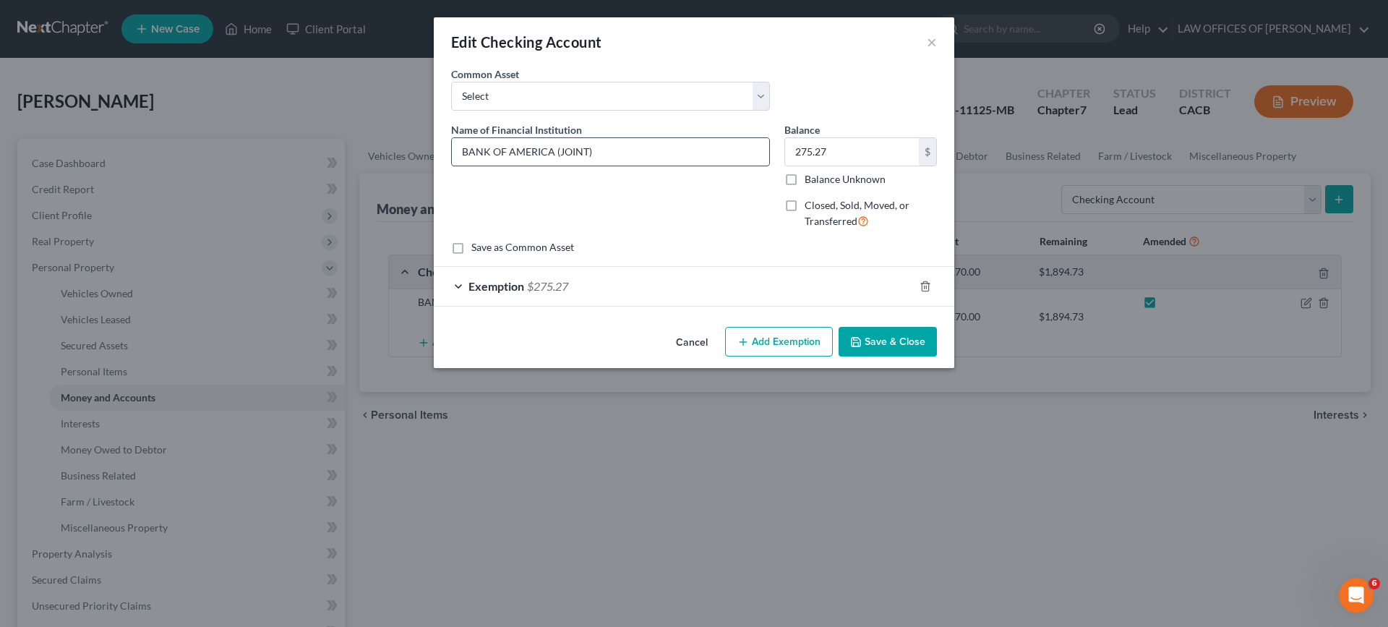
click at [628, 153] on input "BANK OF AMERICA (JOINT)" at bounding box center [610, 151] width 317 height 27
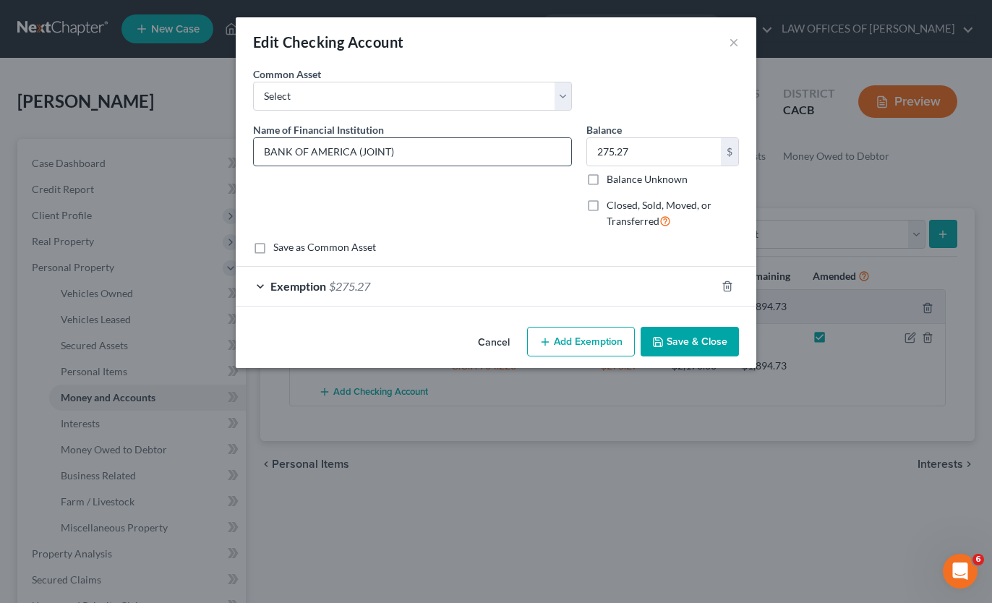
click at [431, 147] on input "BANK OF AMERICA (JOINT)" at bounding box center [412, 151] width 317 height 27
type input "BANK OF AMERICA (JOINT) 6347"
click at [686, 343] on button "Save & Close" at bounding box center [690, 342] width 98 height 30
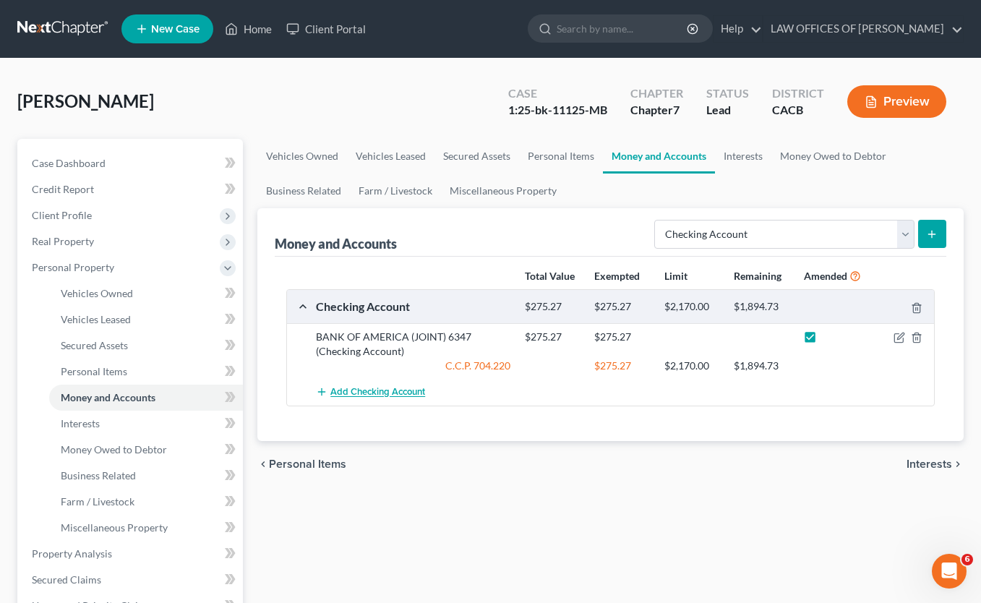
click at [371, 390] on span "Add Checking Account" at bounding box center [377, 393] width 95 height 12
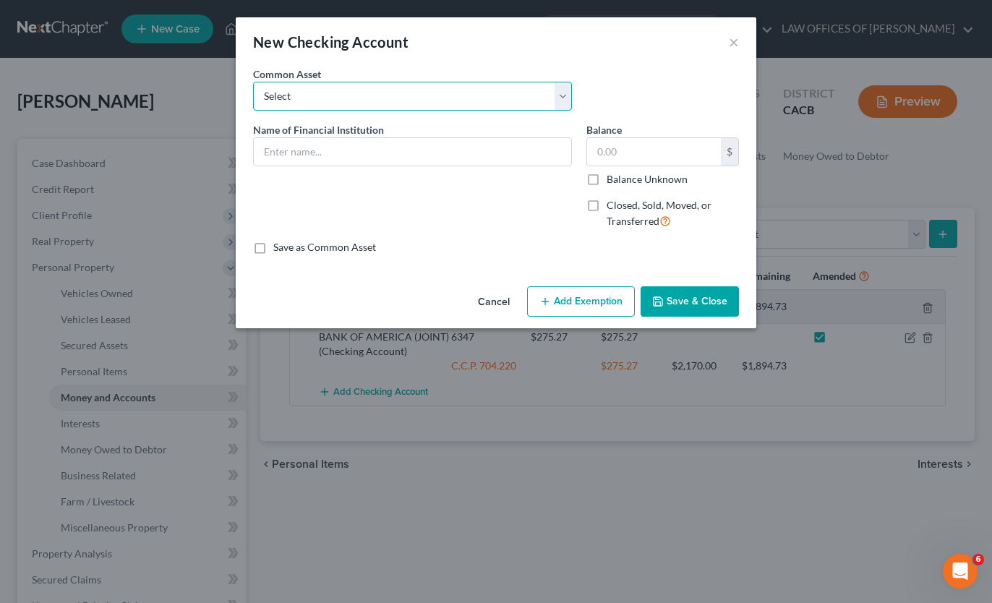
click at [424, 106] on select "Select BANK OF AMERICA (JOINT) [PERSON_NAME] FARGO [PERSON_NAME] Bank Bank of A…" at bounding box center [412, 96] width 319 height 29
select select "3"
click at [253, 82] on select "Select BANK OF AMERICA (JOINT) [PERSON_NAME] FARGO [PERSON_NAME] Bank Bank of A…" at bounding box center [412, 96] width 319 height 29
type input "Bank of America"
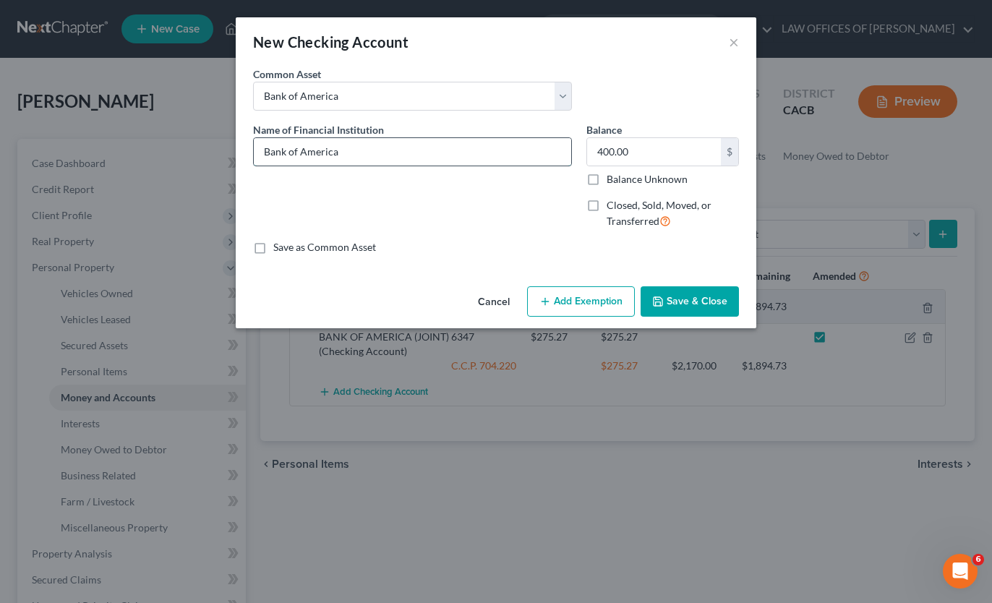
click at [406, 149] on input "Bank of America" at bounding box center [412, 151] width 317 height 27
click at [394, 161] on input "Bank of America" at bounding box center [412, 151] width 317 height 27
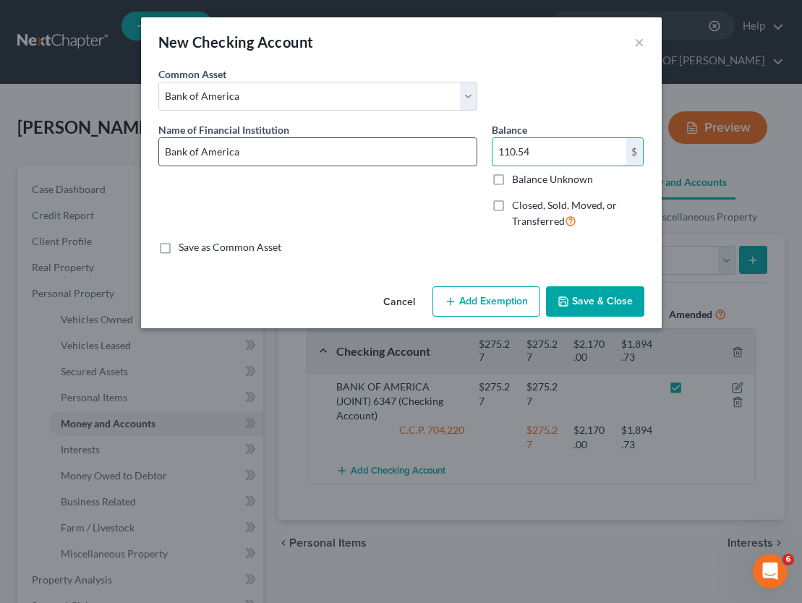
type input "110.54"
click at [322, 147] on input "Bank of America" at bounding box center [317, 151] width 317 height 27
type input "Bank of America 3198"
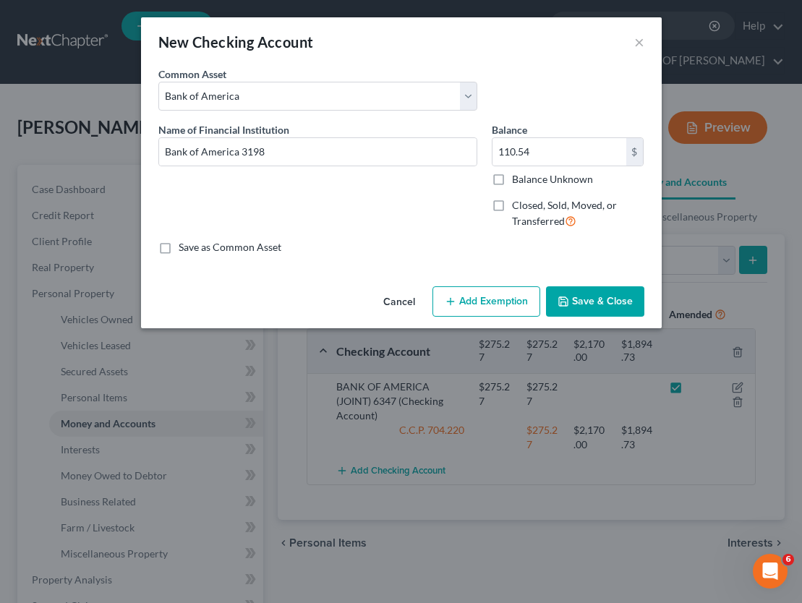
click at [471, 300] on button "Add Exemption" at bounding box center [486, 301] width 108 height 30
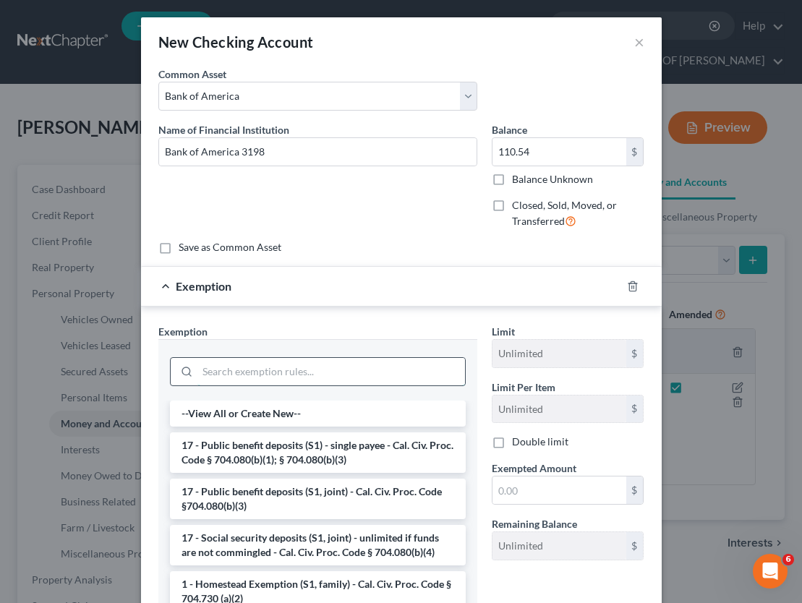
click at [379, 381] on input "search" at bounding box center [330, 371] width 267 height 27
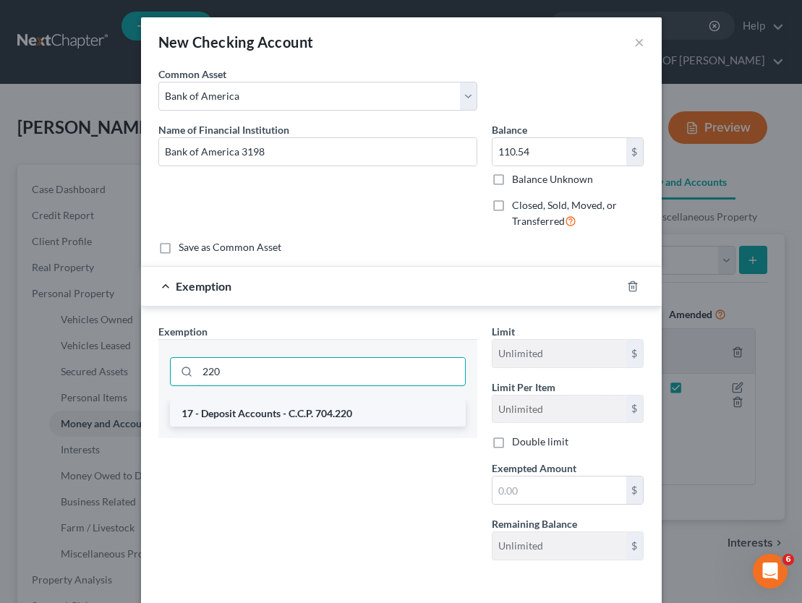
type input "220"
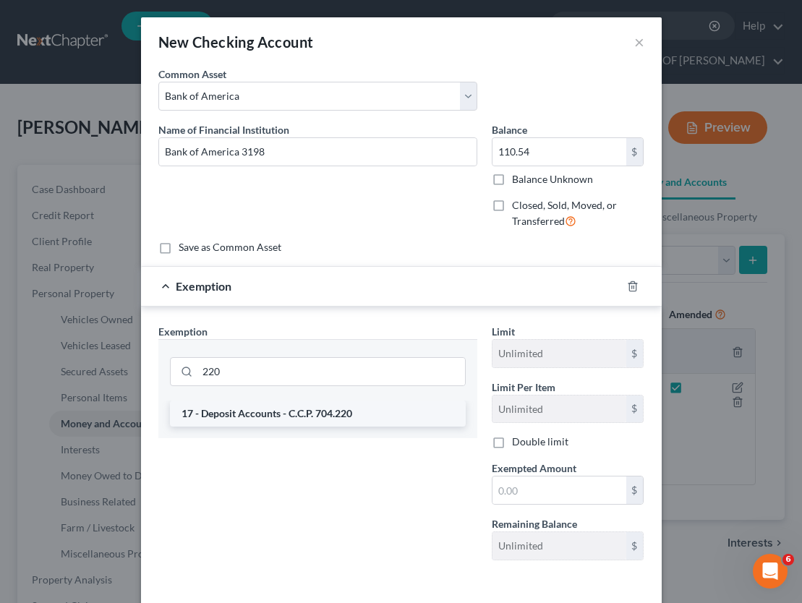
click at [351, 415] on li "17 - Deposit Accounts - C.C.P. 704.220" at bounding box center [318, 414] width 296 height 26
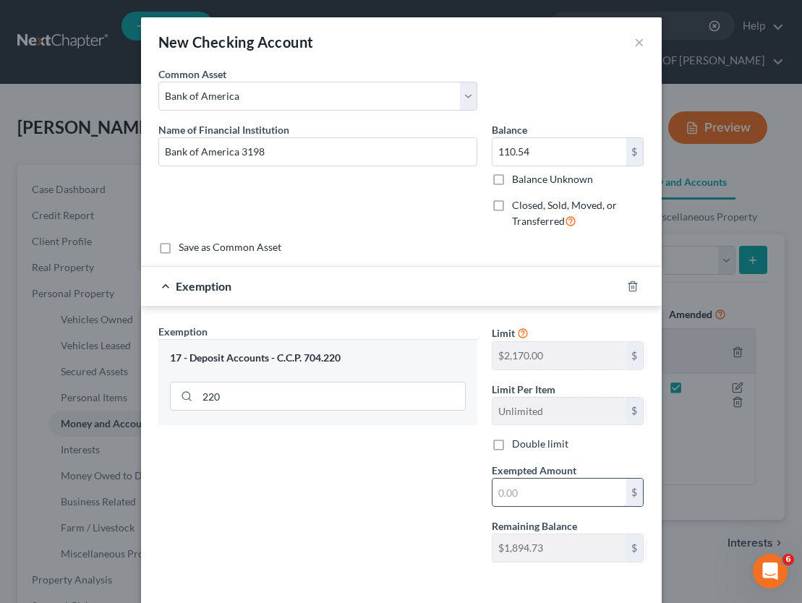
click at [537, 487] on input "text" at bounding box center [559, 492] width 134 height 27
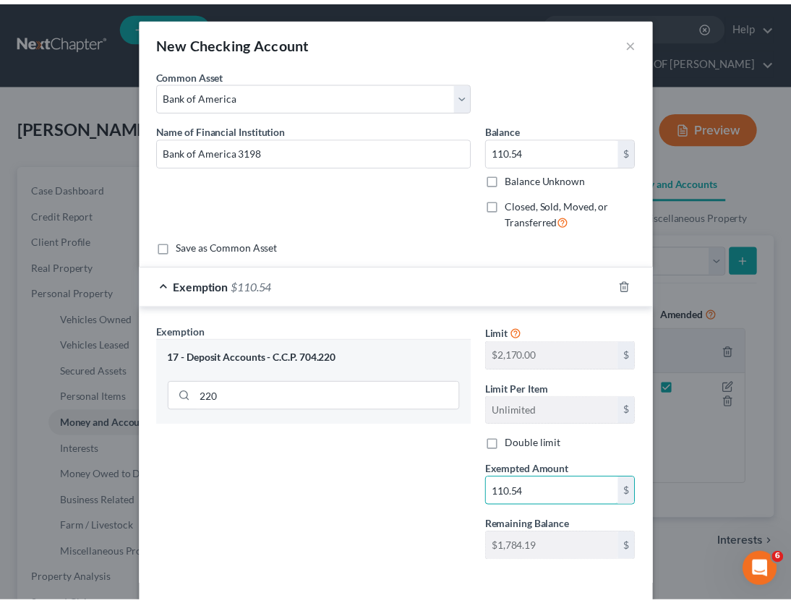
scroll to position [62, 0]
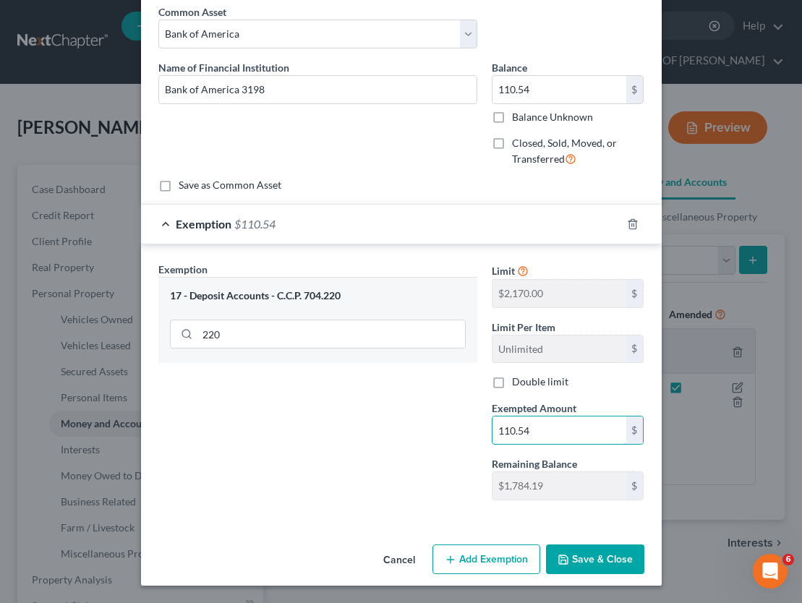
type input "110.54"
click at [614, 558] on button "Save & Close" at bounding box center [595, 559] width 98 height 30
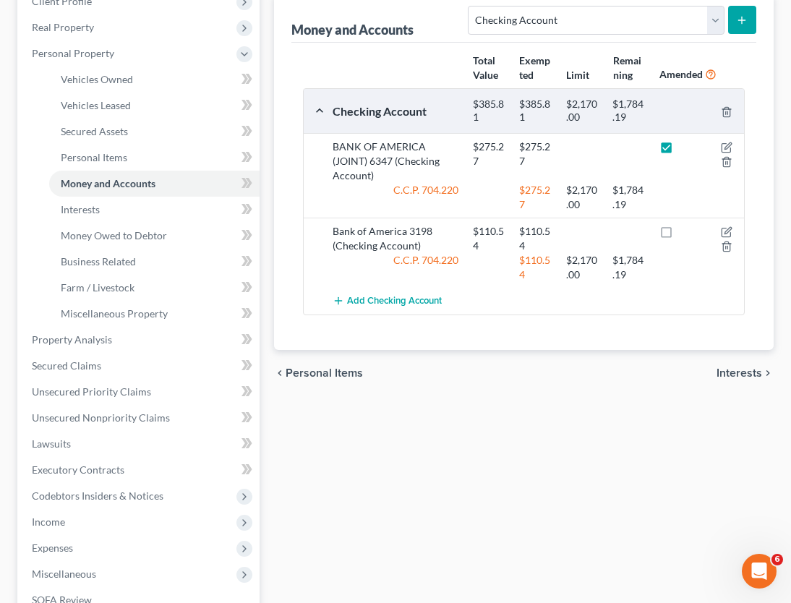
scroll to position [72, 0]
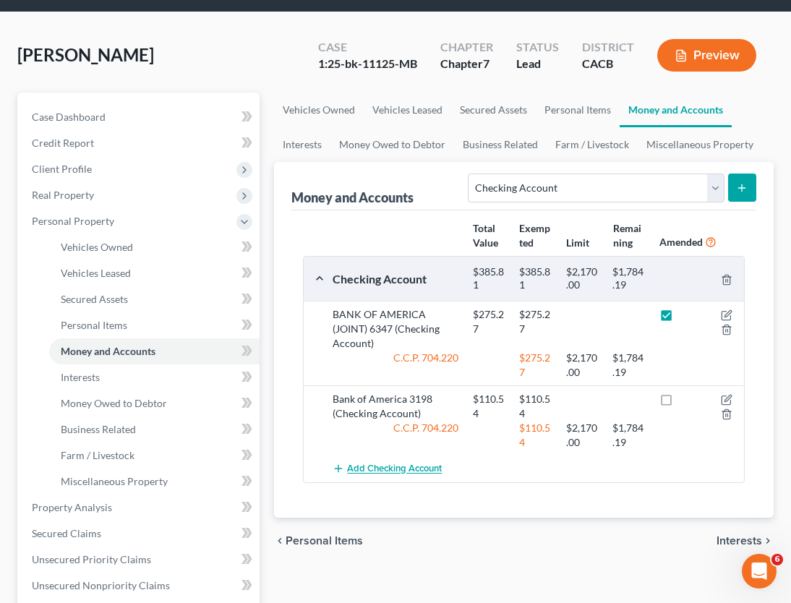
click at [419, 467] on span "Add Checking Account" at bounding box center [394, 469] width 95 height 12
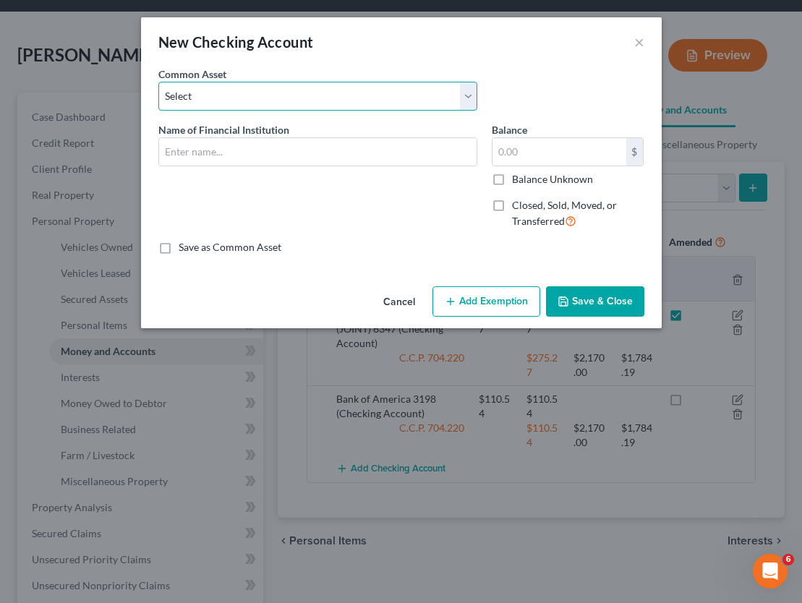
click at [312, 96] on select "Select BANK OF AMERICA (JOINT) [PERSON_NAME] FARGO [PERSON_NAME] Bank Bank of A…" at bounding box center [317, 96] width 319 height 29
select select "2"
click at [158, 82] on select "Select BANK OF AMERICA (JOINT) [PERSON_NAME] FARGO [PERSON_NAME] Bank Bank of A…" at bounding box center [317, 96] width 319 height 29
type input "Chase Bank"
type input "1,000.00"
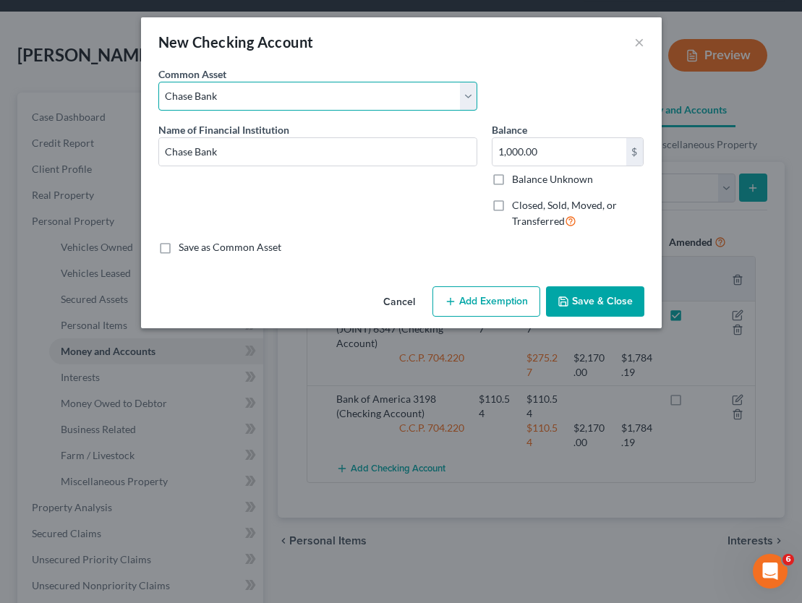
click at [297, 93] on select "Select BANK OF AMERICA (JOINT) [PERSON_NAME] FARGO [PERSON_NAME] Bank Bank of A…" at bounding box center [317, 96] width 319 height 29
click at [309, 51] on div "New Checking Account" at bounding box center [235, 42] width 155 height 20
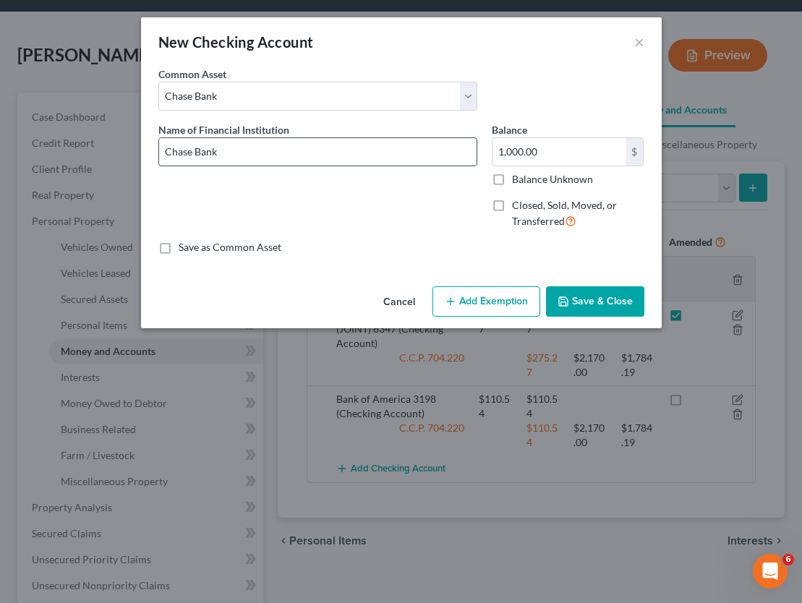
click at [257, 154] on input "Chase Bank" at bounding box center [317, 151] width 317 height 27
type input "Chase Bank 9237"
click at [604, 143] on input "text" at bounding box center [559, 151] width 134 height 27
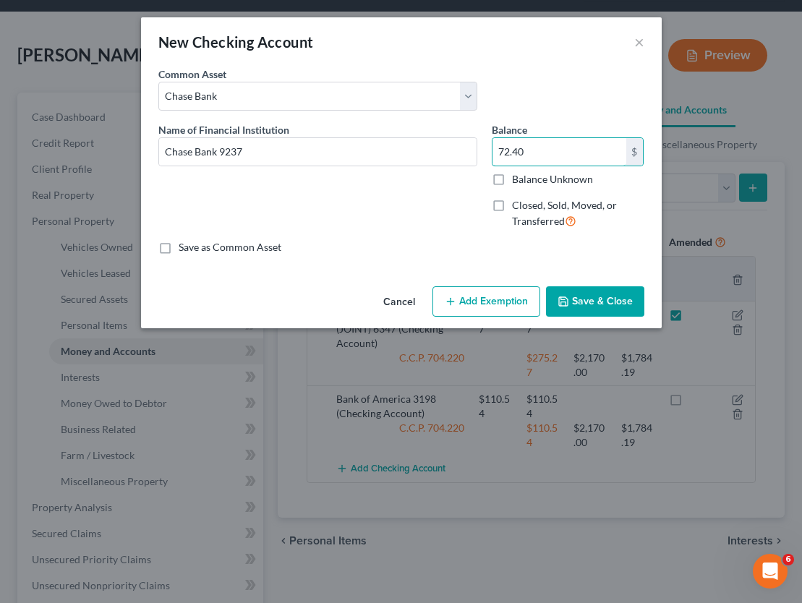
type input "72.40"
click at [592, 297] on button "Save & Close" at bounding box center [595, 301] width 98 height 30
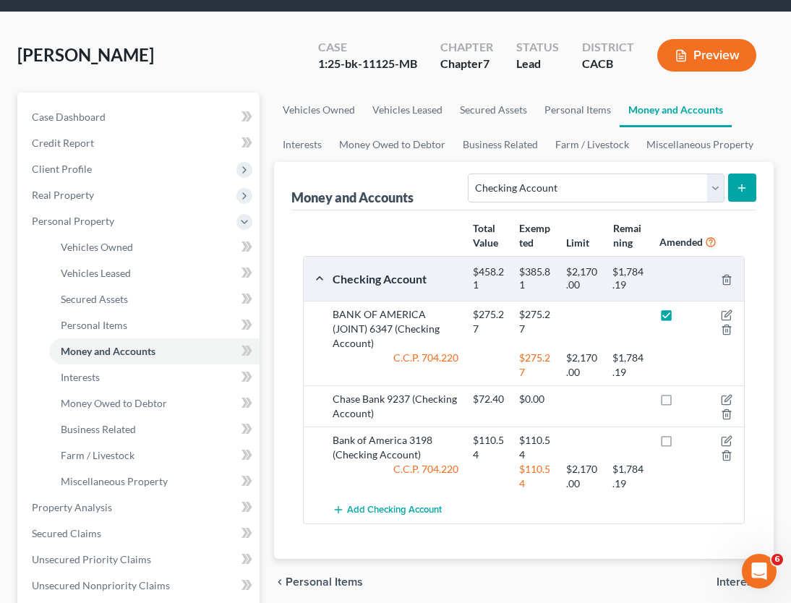
click at [680, 403] on label at bounding box center [680, 403] width 0 height 0
click at [685, 401] on input "checkbox" at bounding box center [689, 396] width 9 height 9
checkbox input "true"
click at [680, 444] on label at bounding box center [680, 444] width 0 height 0
click at [685, 442] on input "checkbox" at bounding box center [689, 437] width 9 height 9
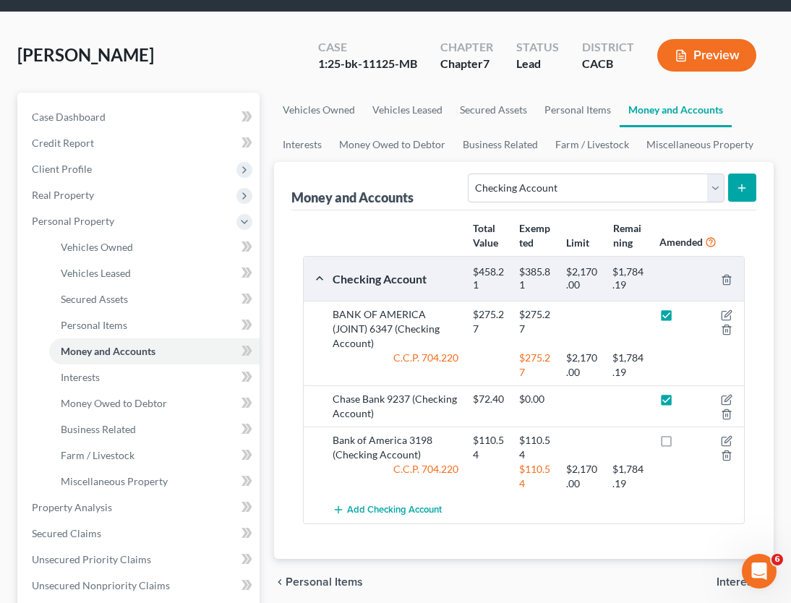
checkbox input "true"
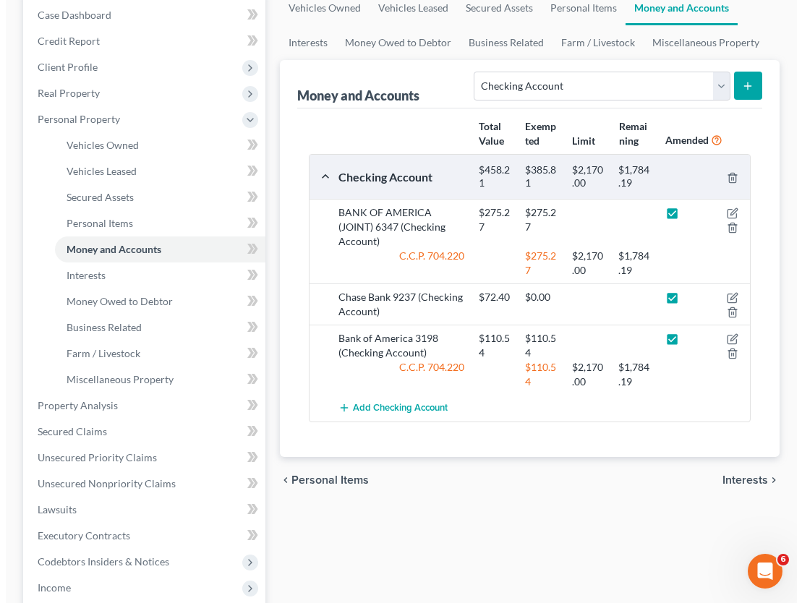
scroll to position [289, 0]
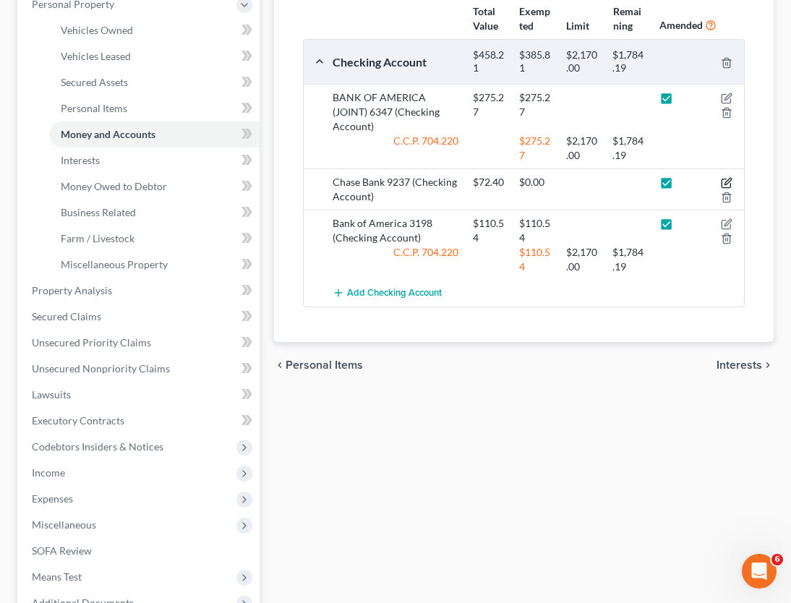
click at [723, 179] on icon "button" at bounding box center [725, 183] width 9 height 9
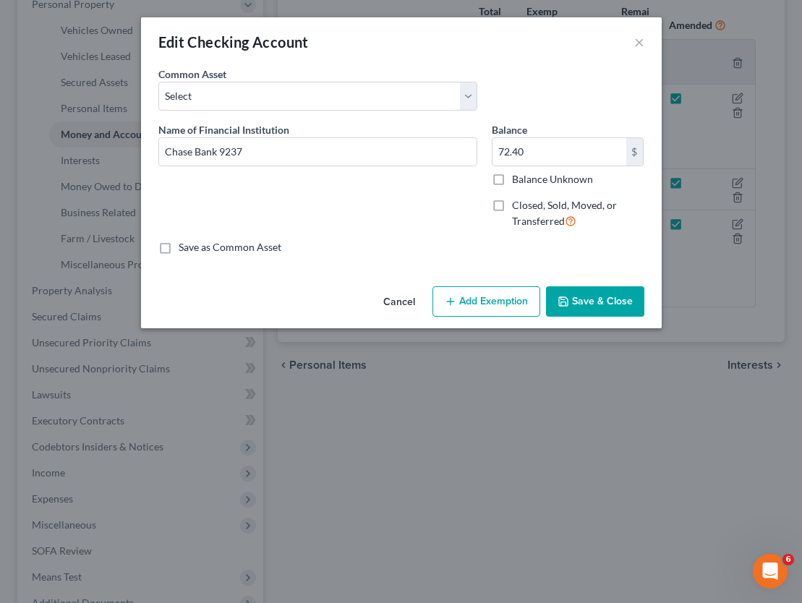
click at [437, 301] on button "Add Exemption" at bounding box center [486, 301] width 108 height 30
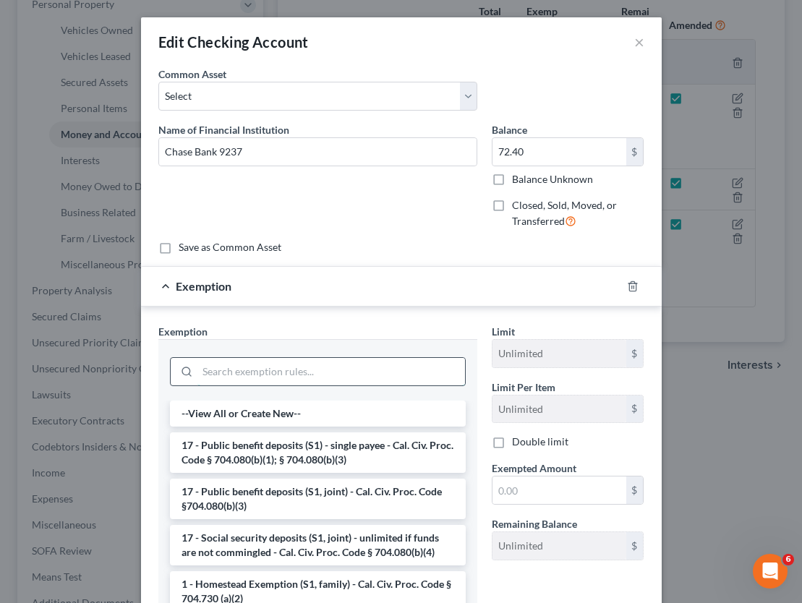
click at [330, 369] on input "search" at bounding box center [330, 371] width 267 height 27
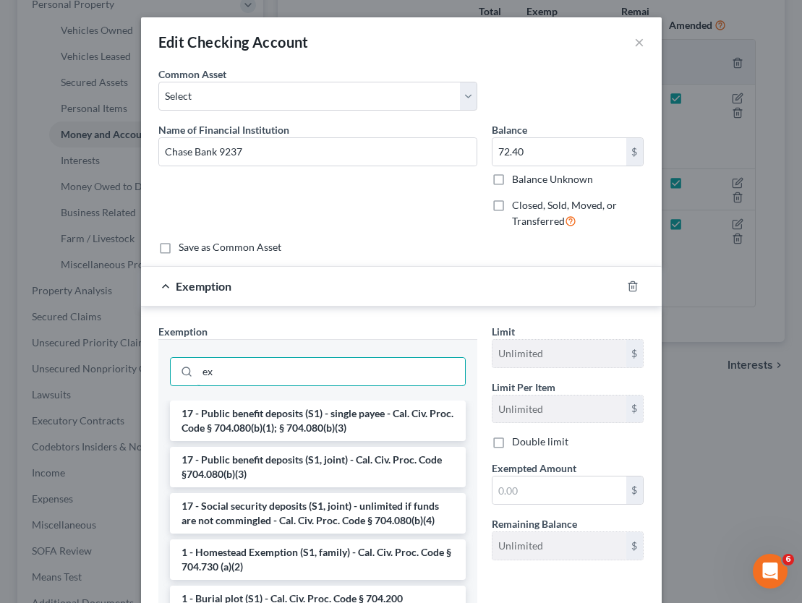
type input "e"
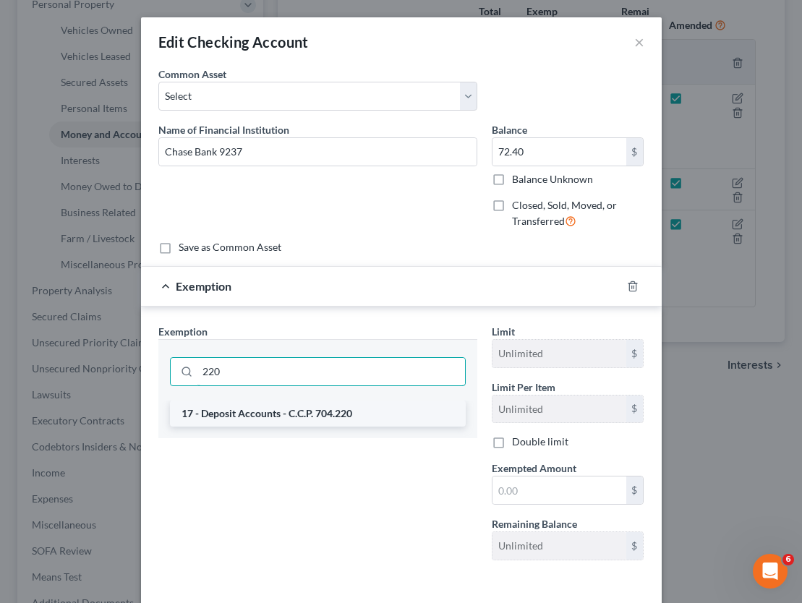
type input "220"
click at [333, 414] on li "17 - Deposit Accounts - C.C.P. 704.220" at bounding box center [318, 414] width 296 height 26
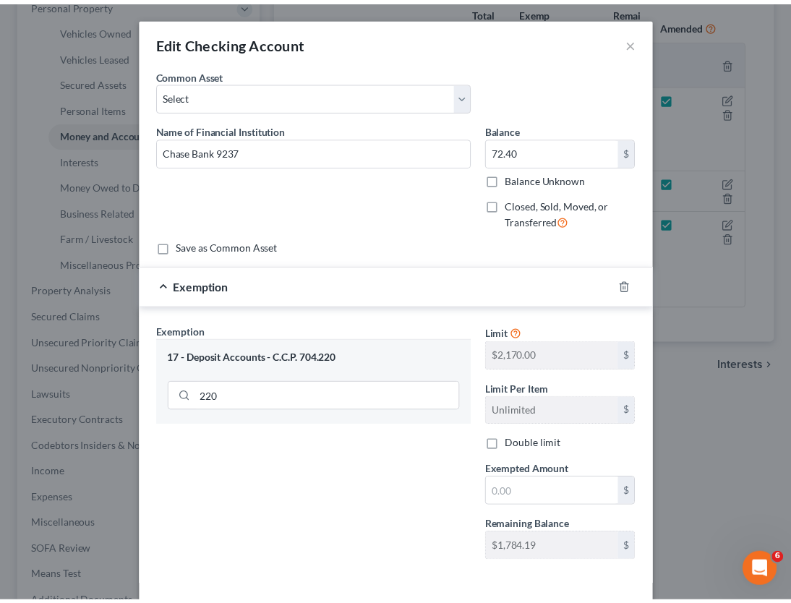
scroll to position [62, 0]
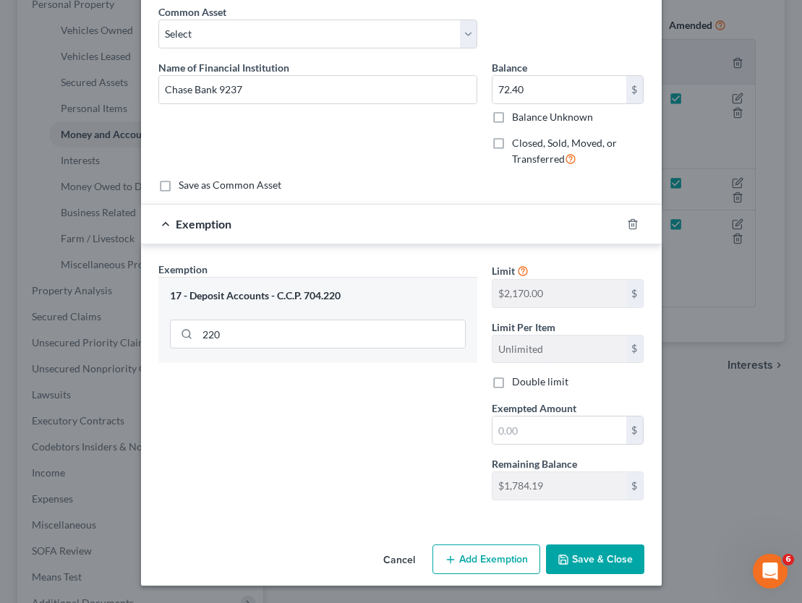
click at [563, 559] on icon "button" at bounding box center [563, 559] width 9 height 9
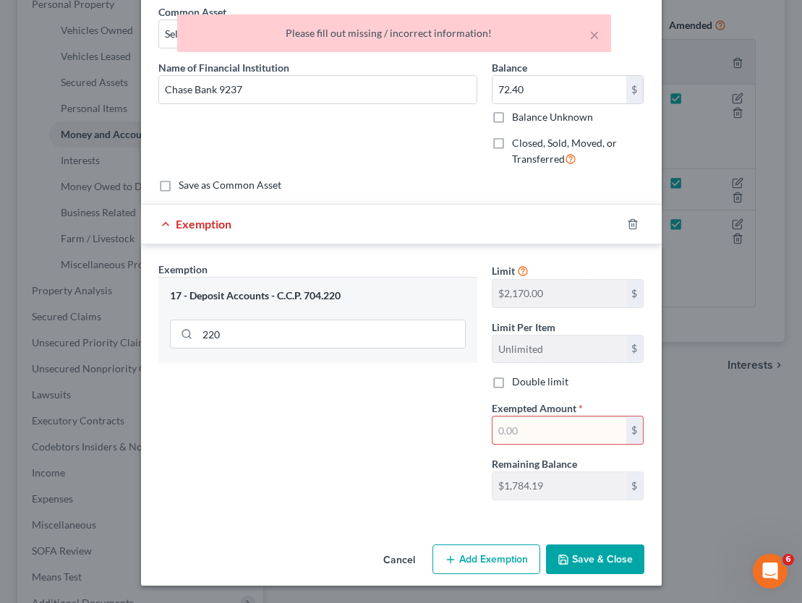
click at [516, 429] on input "text" at bounding box center [559, 429] width 134 height 27
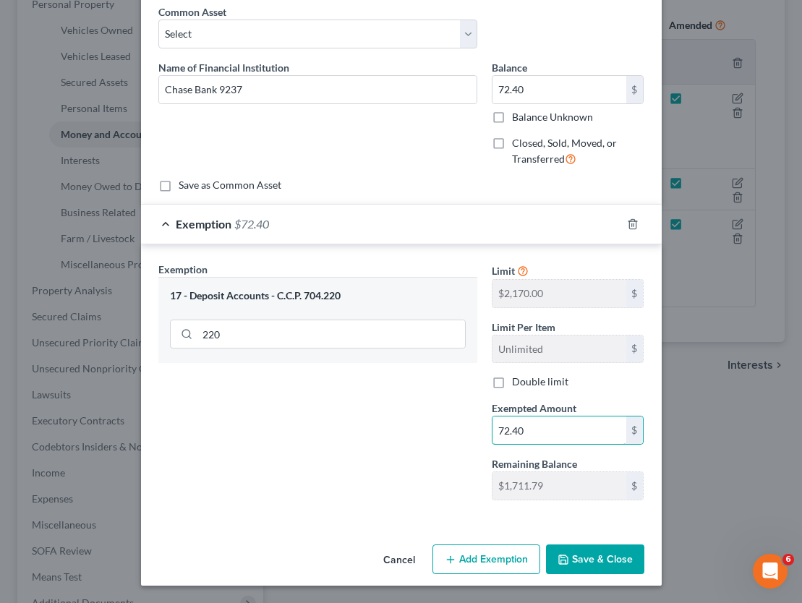
type input "72.40"
click at [565, 562] on button "Save & Close" at bounding box center [595, 559] width 98 height 30
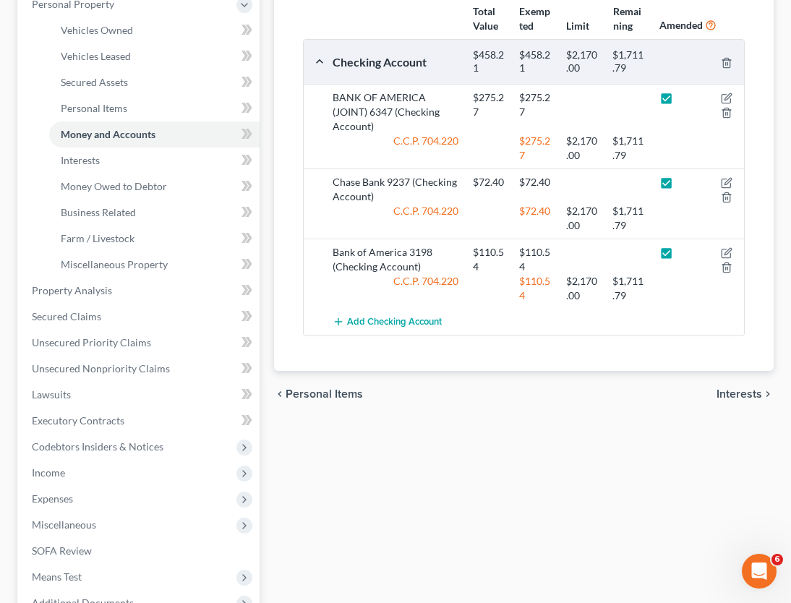
click at [530, 494] on div "Vehicles Owned Vehicles Leased Secured Assets Personal Items Money and Accounts…" at bounding box center [524, 293] width 514 height 835
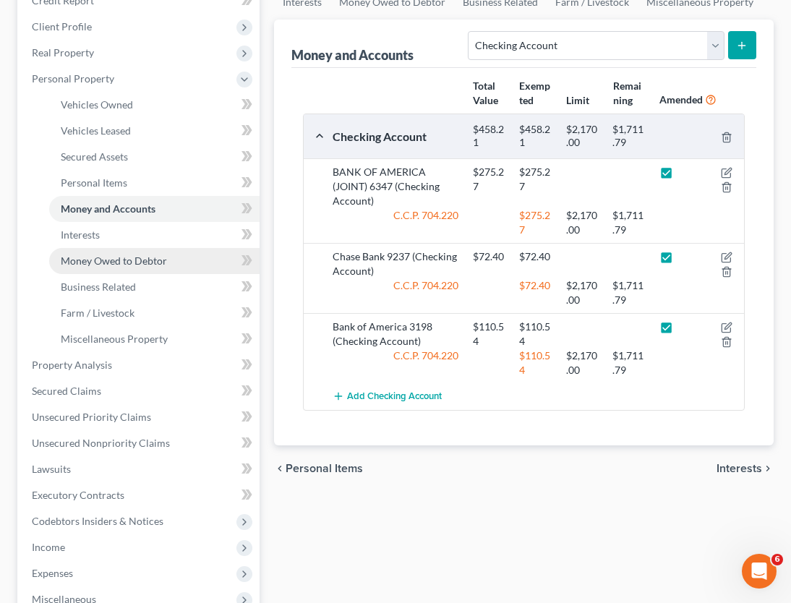
scroll to position [361, 0]
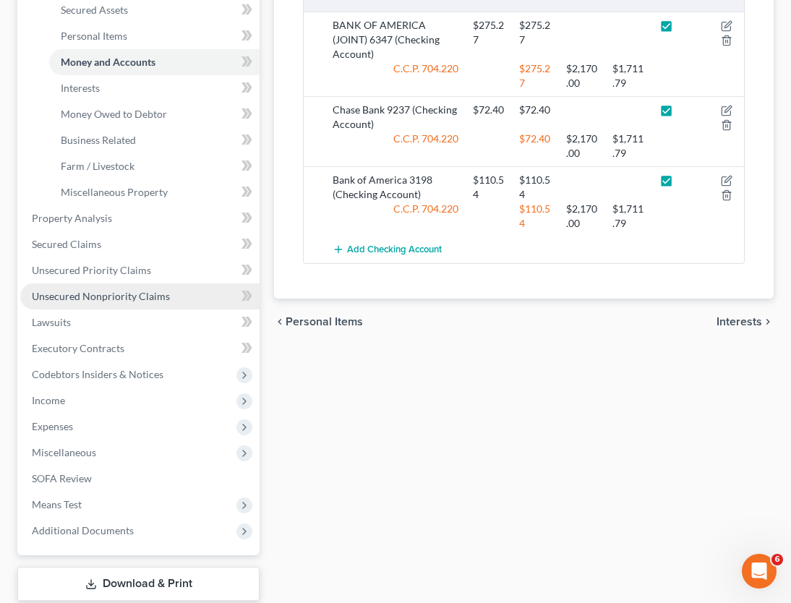
click at [92, 287] on link "Unsecured Nonpriority Claims" at bounding box center [139, 296] width 239 height 26
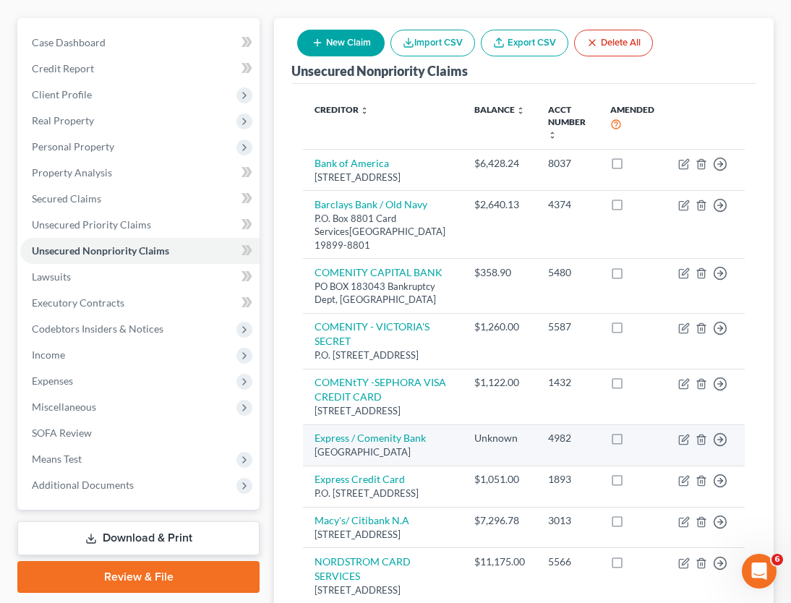
scroll to position [145, 0]
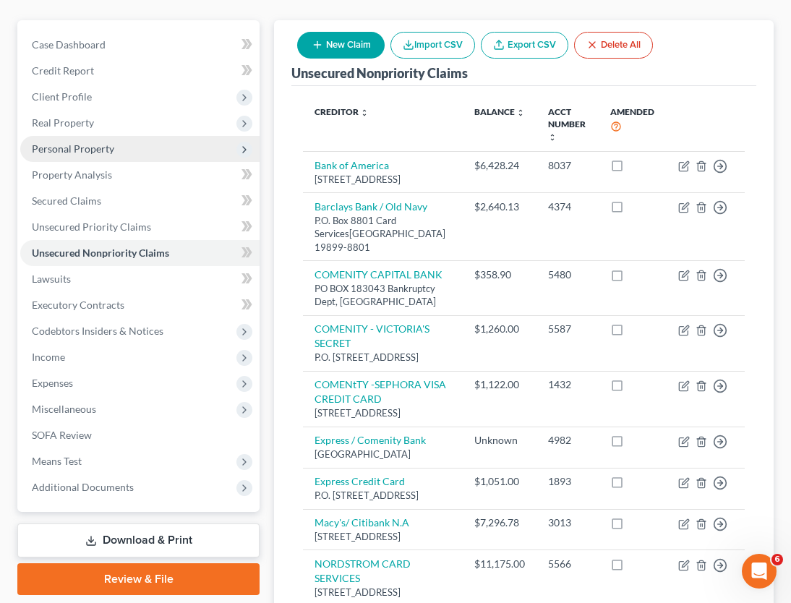
click at [90, 137] on span "Personal Property" at bounding box center [139, 149] width 239 height 26
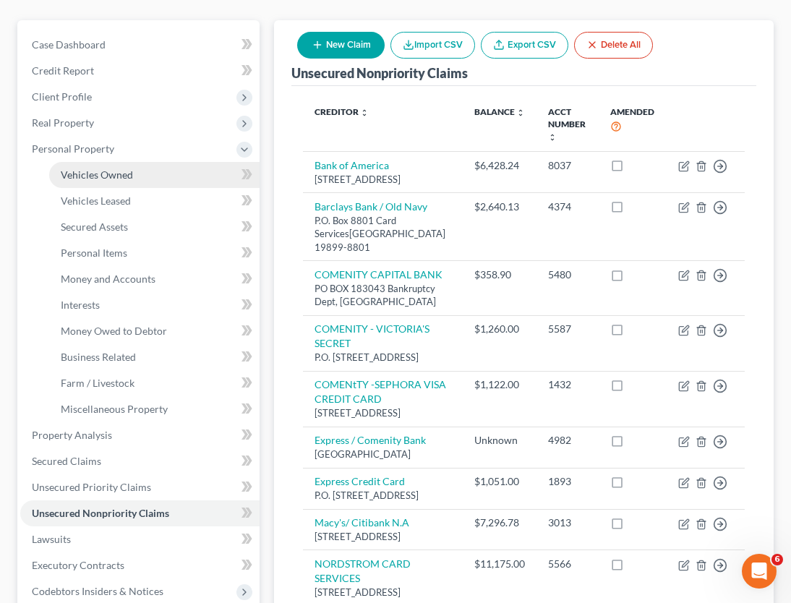
click at [116, 178] on span "Vehicles Owned" at bounding box center [97, 174] width 72 height 12
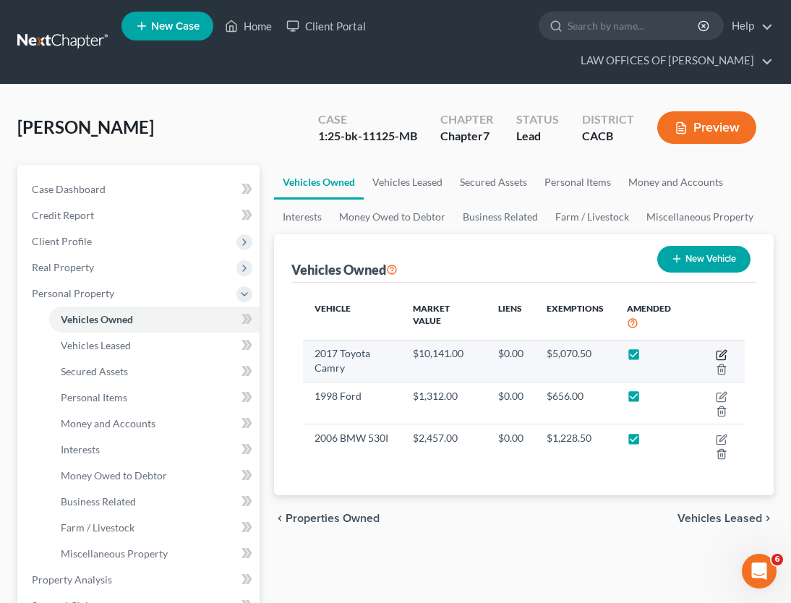
click at [721, 354] on icon "button" at bounding box center [722, 353] width 7 height 7
select select "0"
select select "9"
select select "3"
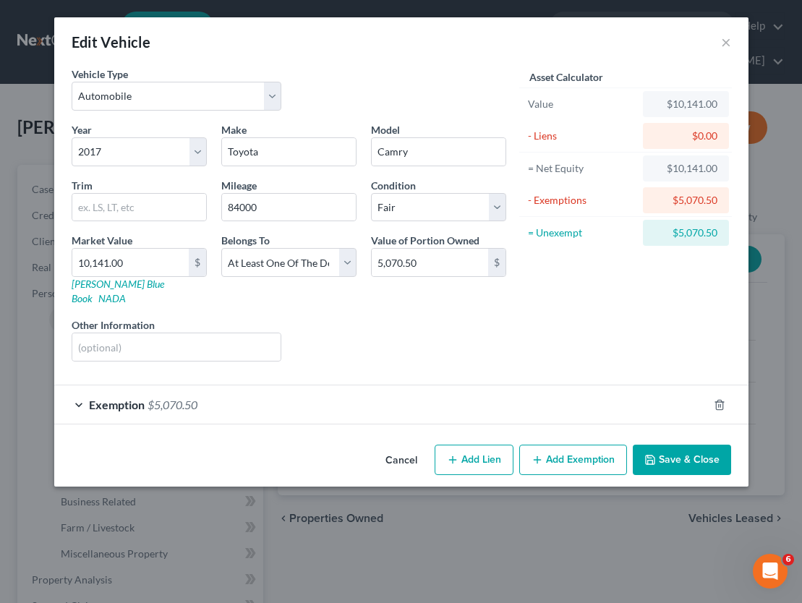
click at [407, 446] on button "Cancel" at bounding box center [401, 460] width 55 height 29
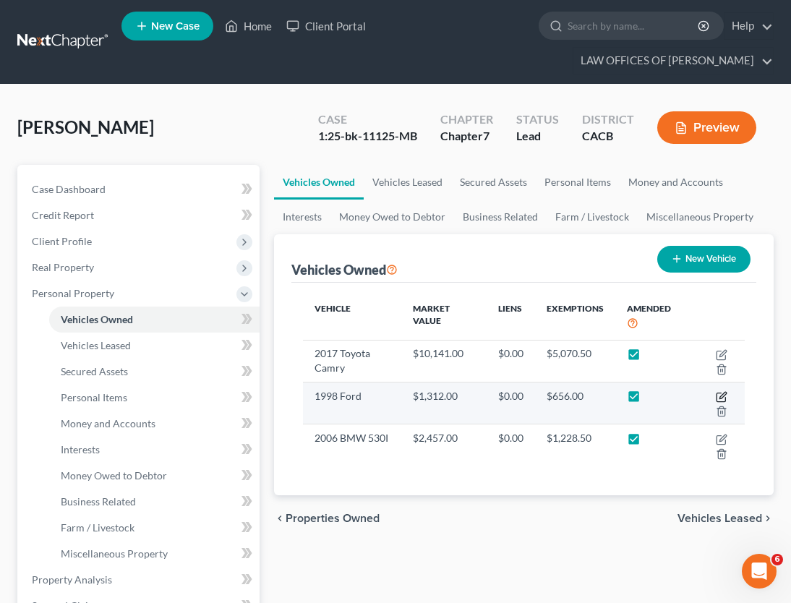
click at [721, 396] on icon "button" at bounding box center [722, 395] width 7 height 7
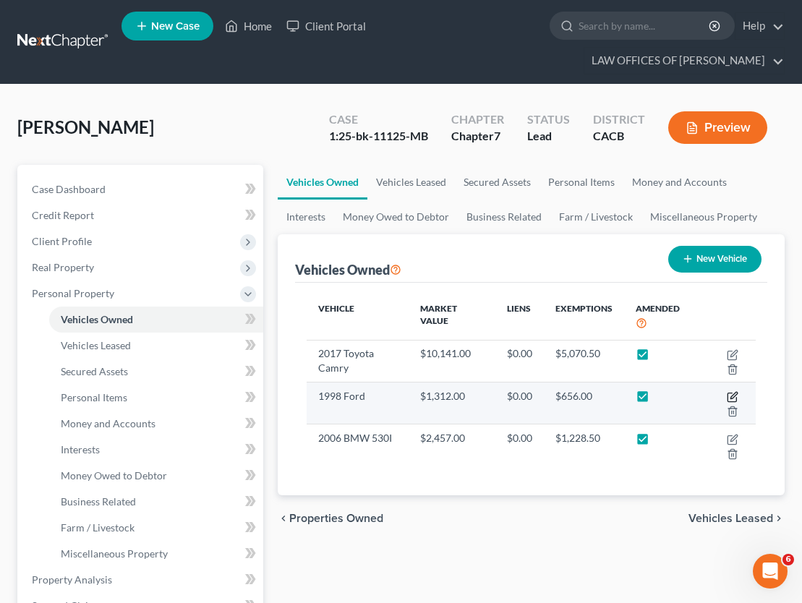
select select "0"
select select "28"
select select "3"
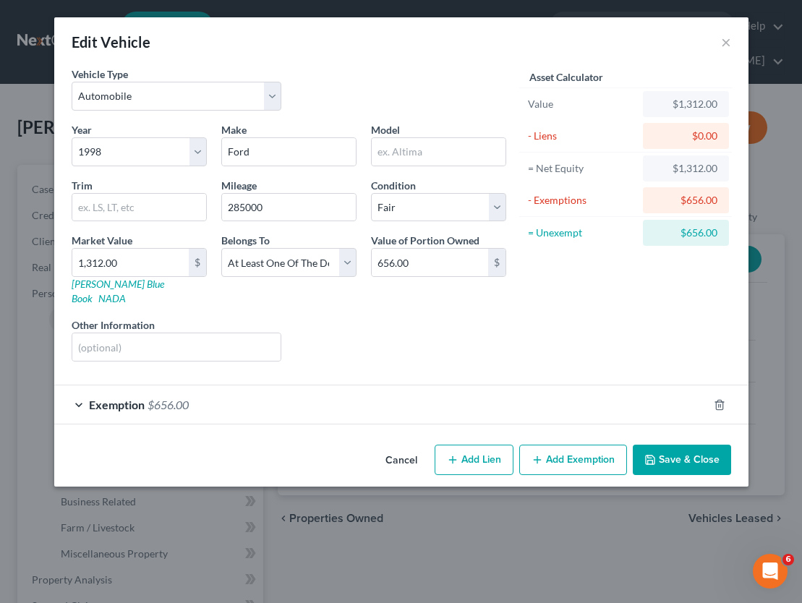
click at [393, 446] on button "Cancel" at bounding box center [401, 460] width 55 height 29
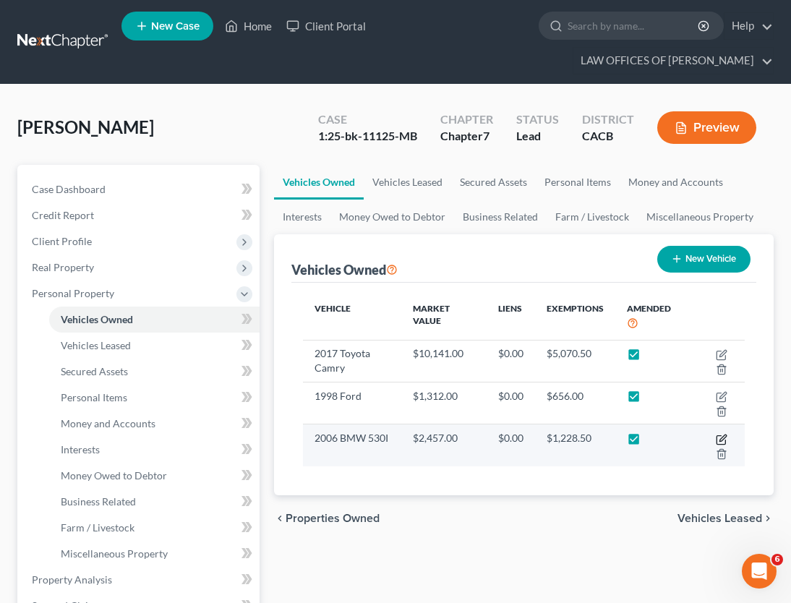
click at [716, 437] on icon "button" at bounding box center [720, 439] width 9 height 9
select select "0"
select select "20"
select select "3"
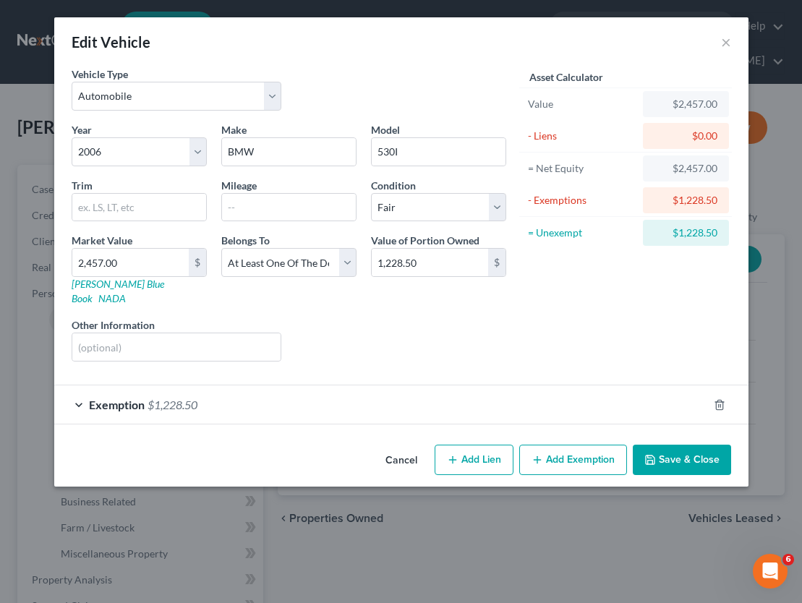
click at [408, 446] on button "Cancel" at bounding box center [401, 460] width 55 height 29
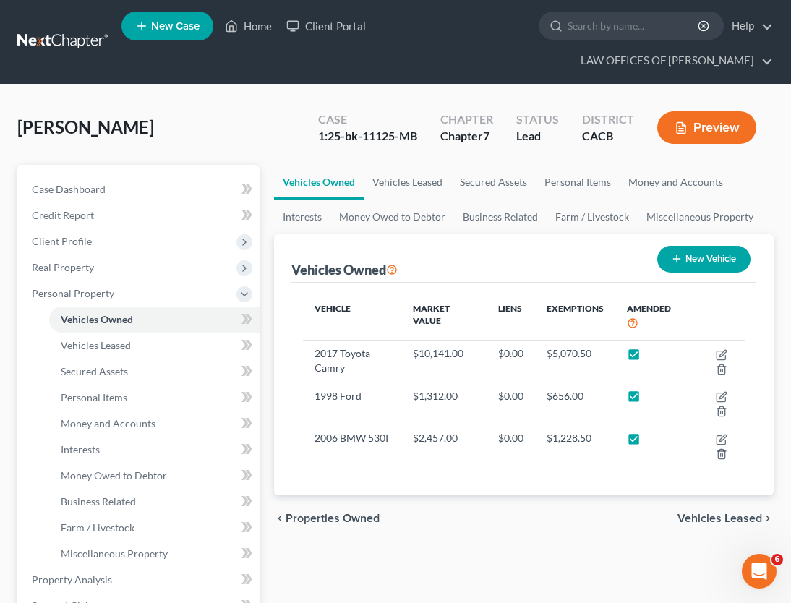
click at [462, 527] on div "chevron_left Properties Owned Vehicles Leased chevron_right" at bounding box center [524, 518] width 500 height 46
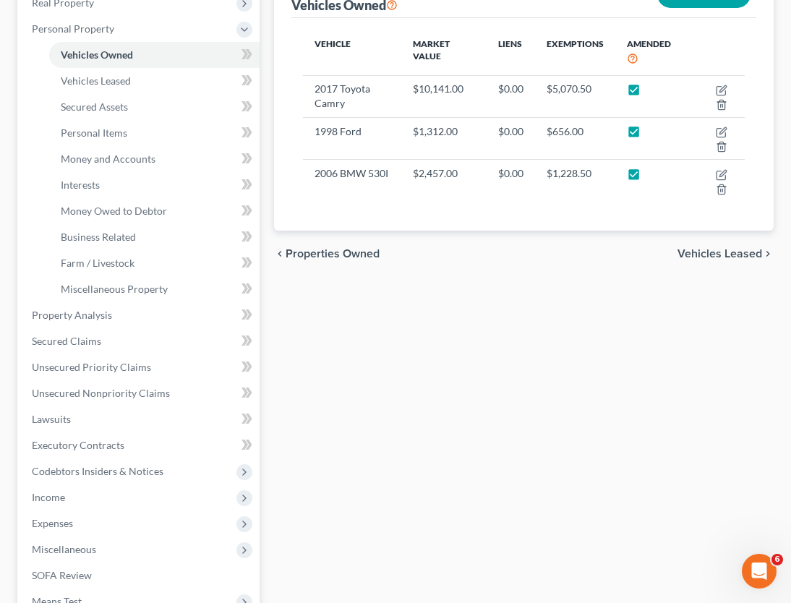
scroll to position [452, 0]
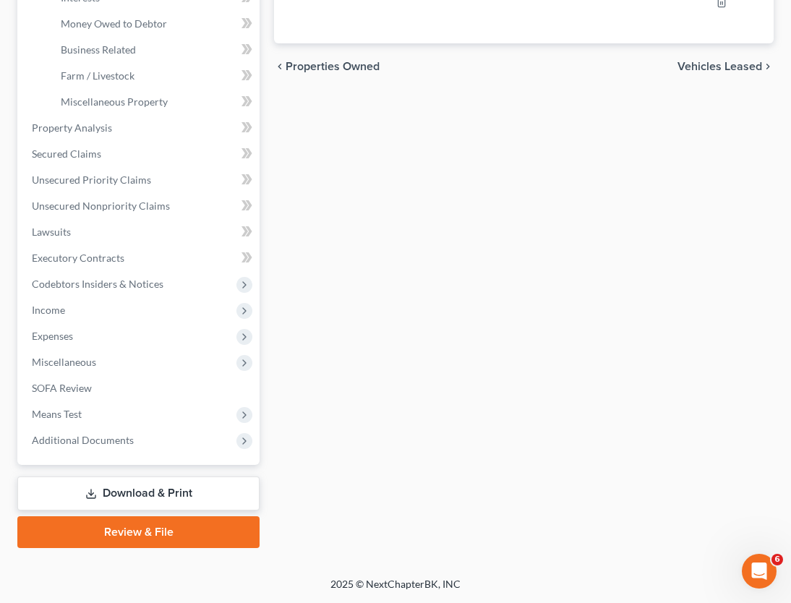
click at [201, 482] on link "Download & Print" at bounding box center [138, 493] width 242 height 34
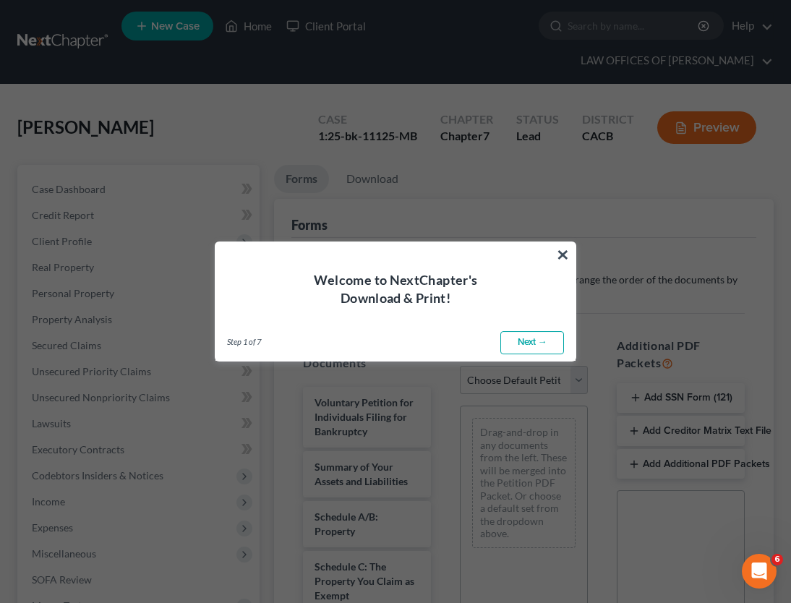
click at [531, 335] on link "Next →" at bounding box center [532, 342] width 64 height 23
select select "0"
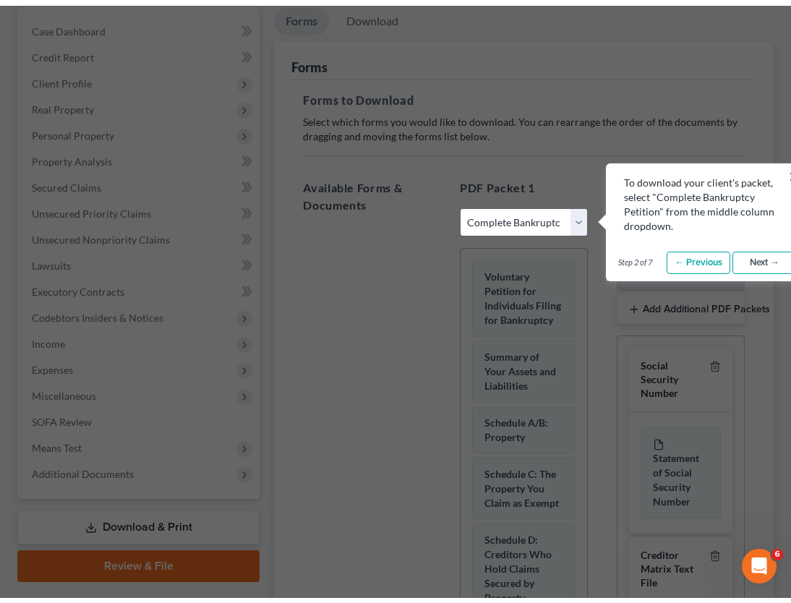
scroll to position [145, 0]
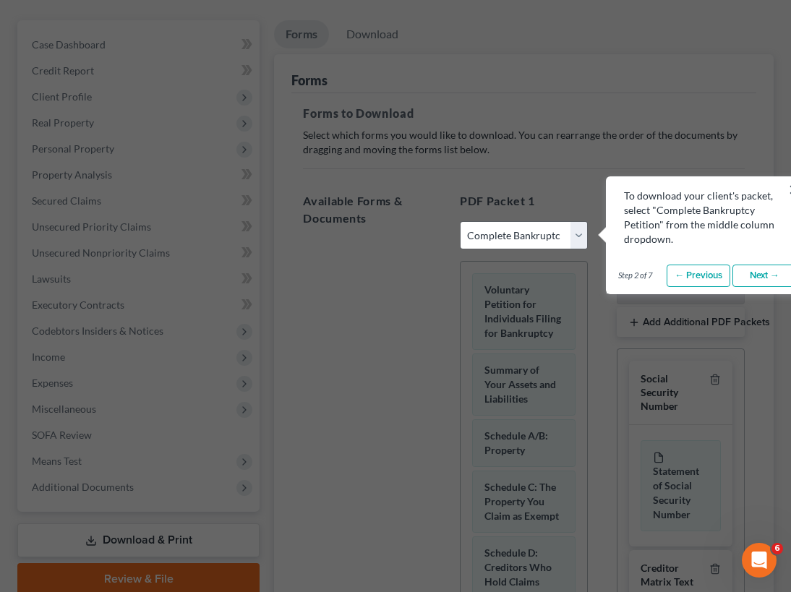
click at [771, 271] on link "Next →" at bounding box center [764, 276] width 64 height 23
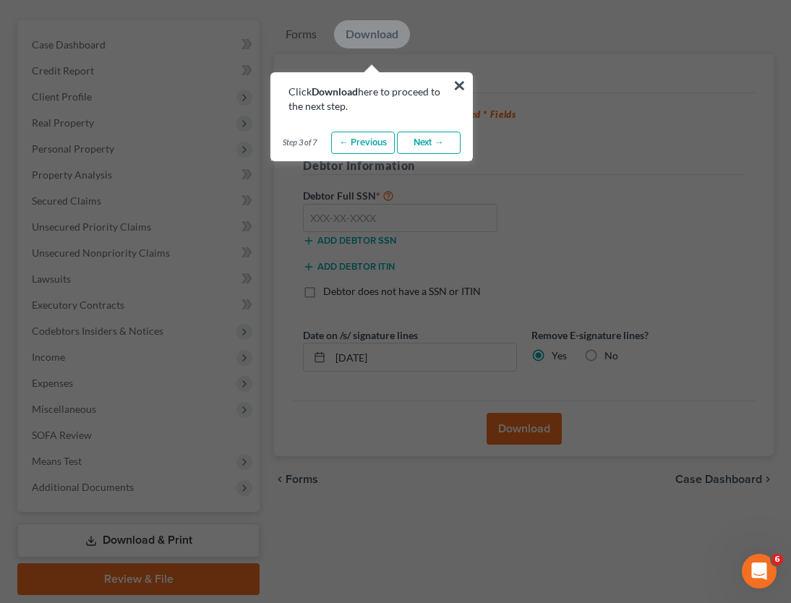
click at [426, 139] on link "Next →" at bounding box center [429, 143] width 64 height 23
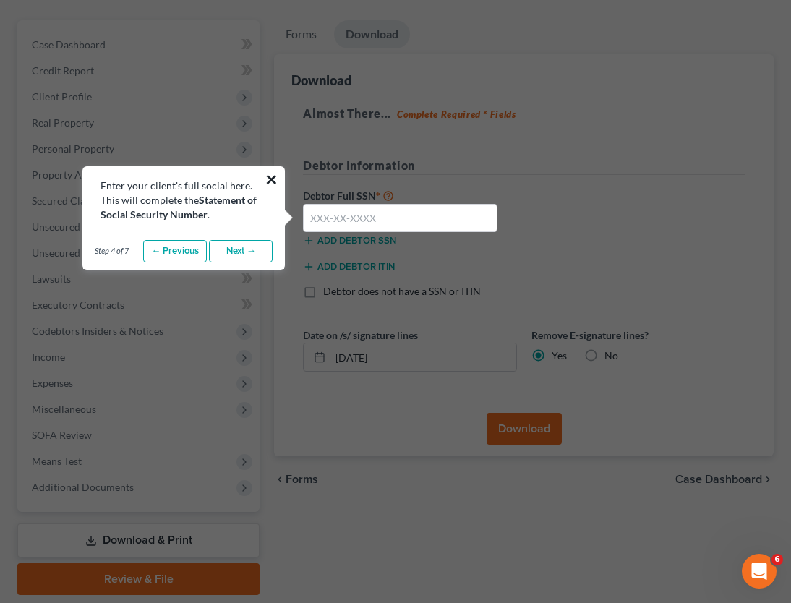
click at [278, 174] on button "×" at bounding box center [272, 179] width 14 height 23
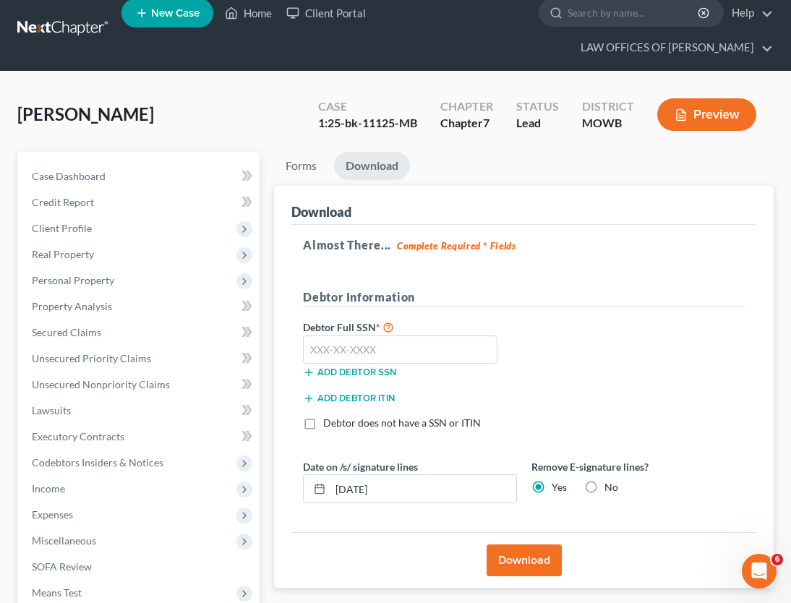
scroll to position [0, 0]
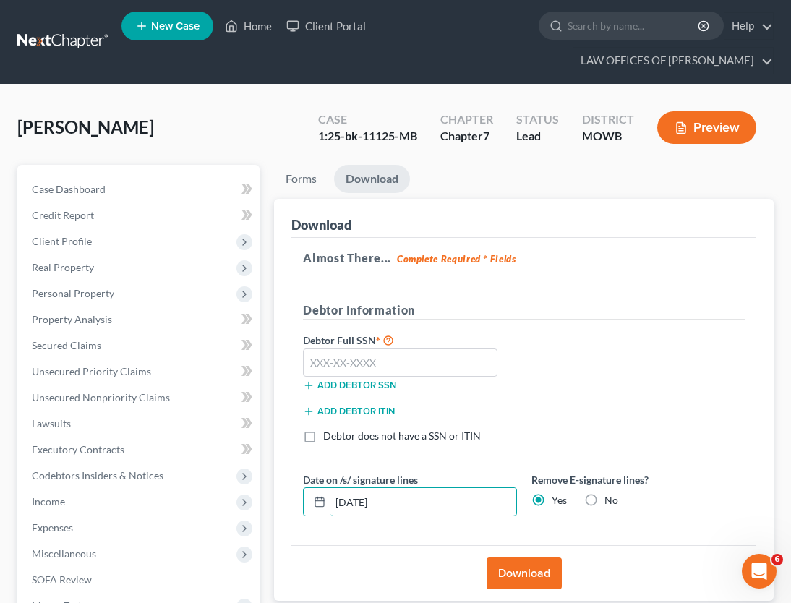
drag, startPoint x: 427, startPoint y: 499, endPoint x: 273, endPoint y: 499, distance: 153.3
click at [273, 499] on div "Forms Download Forms Forms to Download Select which forms you would like to dow…" at bounding box center [524, 452] width 514 height 575
click at [301, 161] on div "[PERSON_NAME] Upgraded Case 1:25-bk-11125-MB Chapter Chapter 7 Status Lead Dist…" at bounding box center [395, 133] width 756 height 63
click at [297, 179] on link "Forms" at bounding box center [301, 179] width 54 height 28
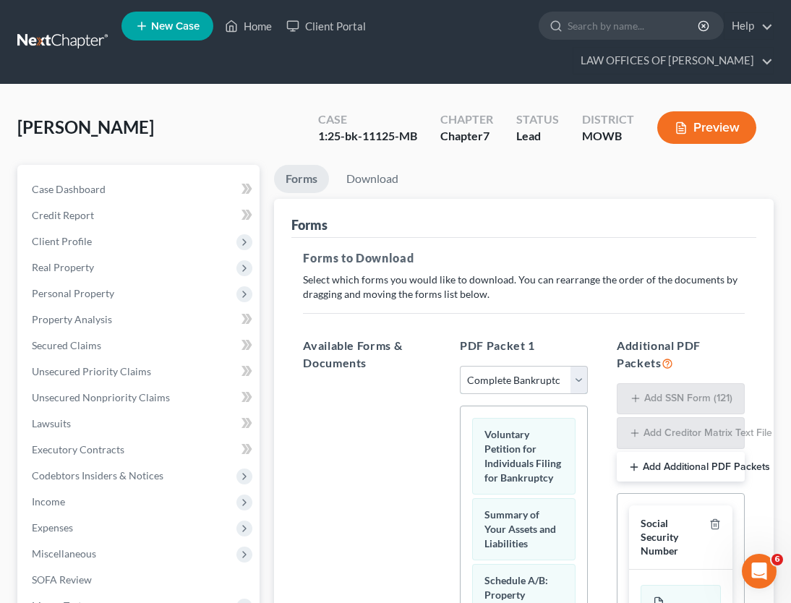
click at [560, 372] on select "Choose Default Petition PDF Packet Complete Bankruptcy Petition (all forms and …" at bounding box center [524, 380] width 128 height 29
select select "2"
click at [460, 366] on select "Choose Default Petition PDF Packet Complete Bankruptcy Petition (all forms and …" at bounding box center [524, 380] width 128 height 29
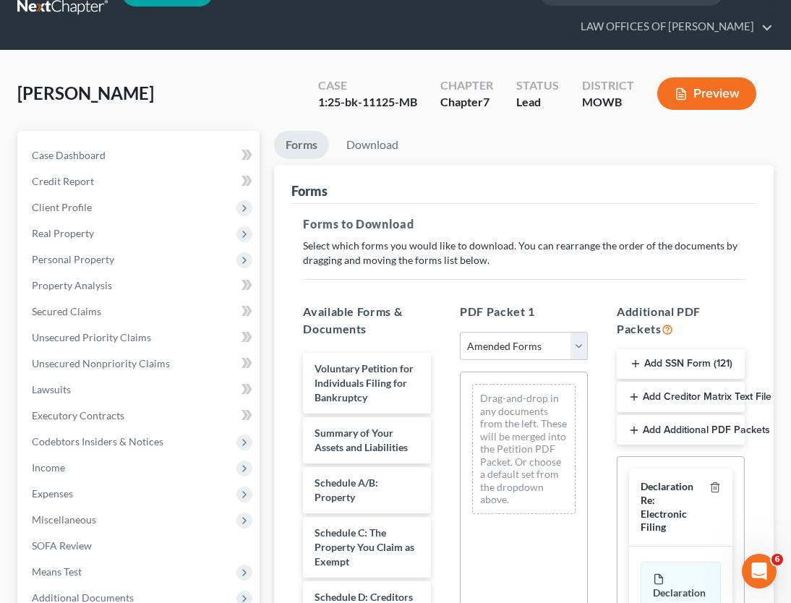
scroll to position [346, 0]
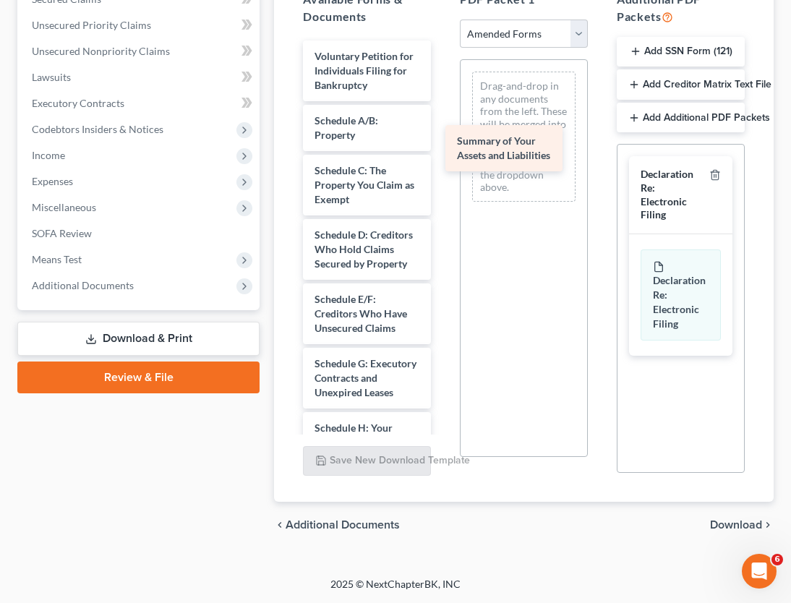
drag, startPoint x: 384, startPoint y: 153, endPoint x: 526, endPoint y: 174, distance: 143.8
click at [442, 174] on div "Summary of Your Assets and Liabilities Voluntary Petition for Individuals Filin…" at bounding box center [366, 549] width 151 height 1018
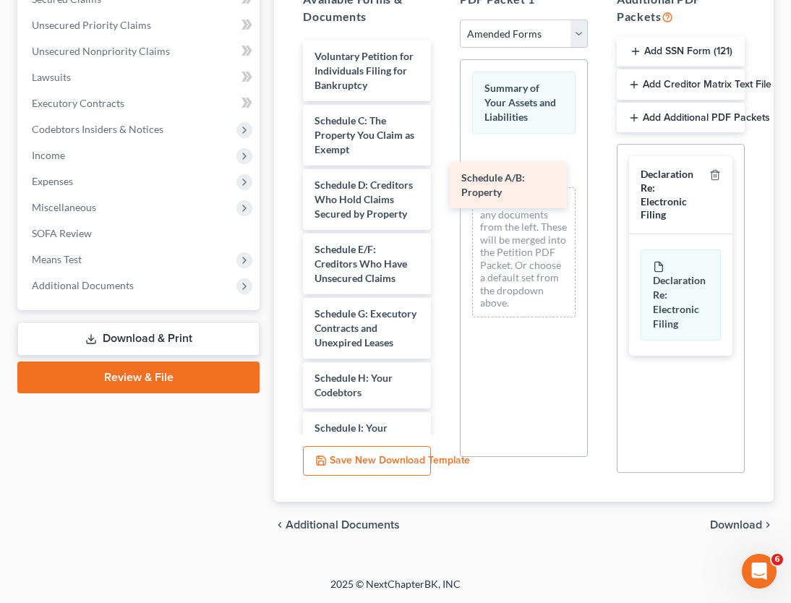
drag, startPoint x: 377, startPoint y: 128, endPoint x: 523, endPoint y: 185, distance: 157.5
click at [442, 185] on div "Schedule A/B: Property Voluntary Petition for Individuals Filing for Bankruptcy…" at bounding box center [366, 524] width 151 height 968
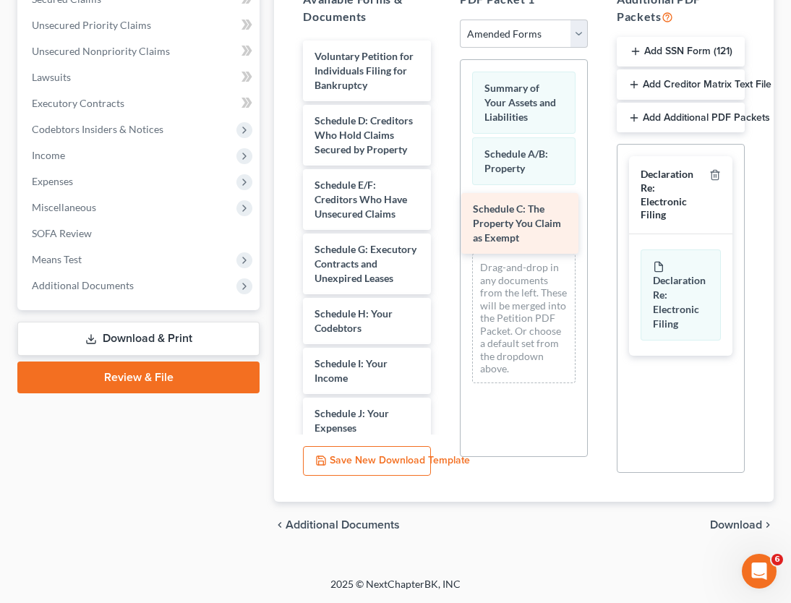
drag, startPoint x: 335, startPoint y: 137, endPoint x: 502, endPoint y: 232, distance: 192.3
click at [442, 226] on div "Schedule C: The Property You Claim as Exempt Voluntary Petition for Individuals…" at bounding box center [366, 492] width 151 height 904
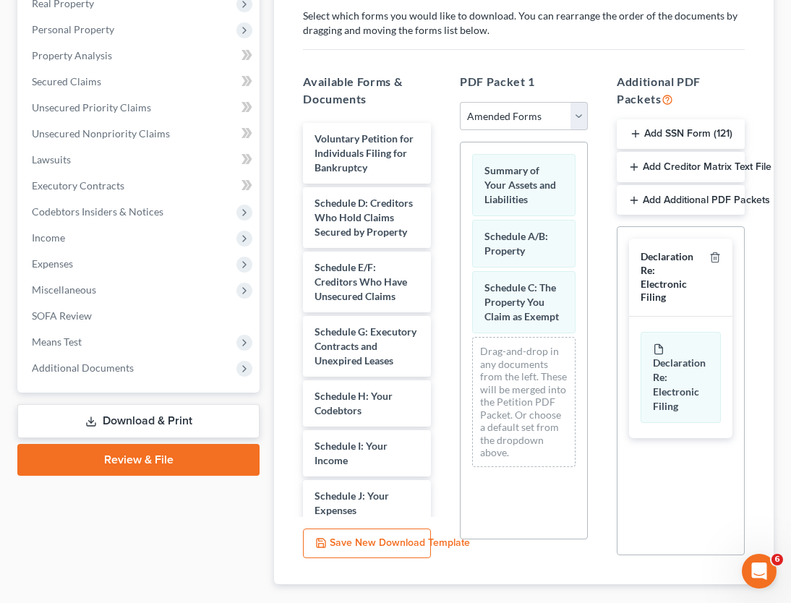
scroll to position [129, 0]
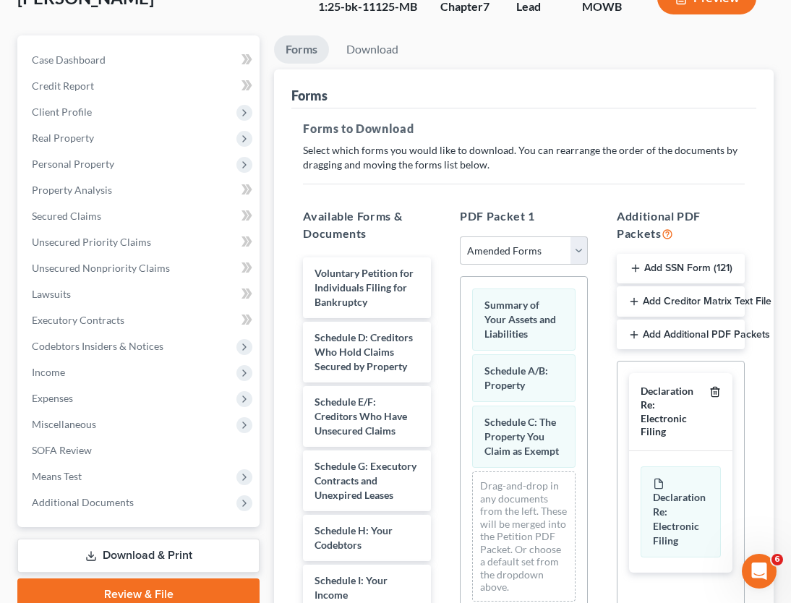
click at [716, 392] on icon "button" at bounding box center [715, 392] width 12 height 12
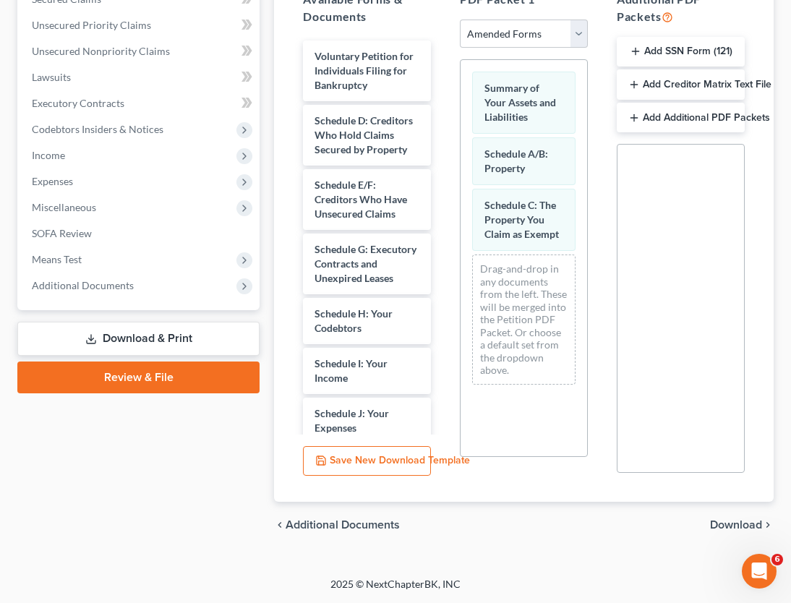
click at [728, 525] on span "Download" at bounding box center [736, 525] width 52 height 12
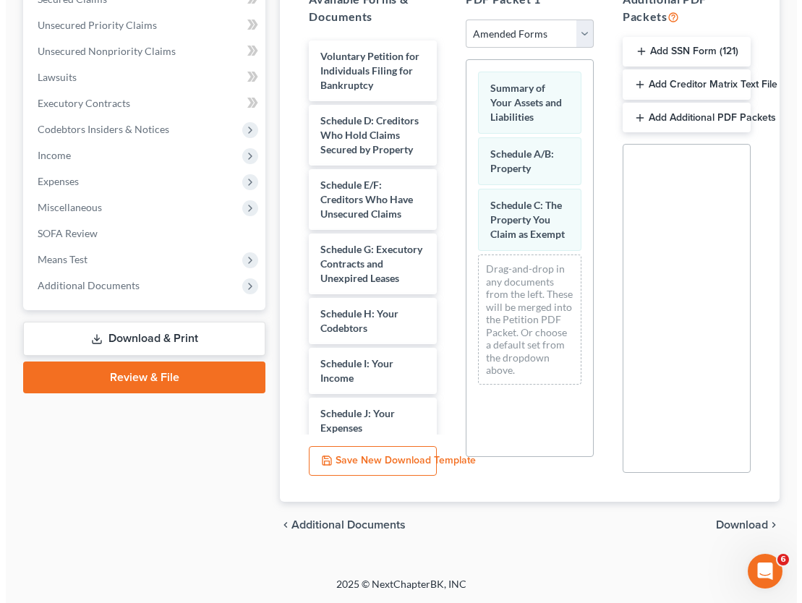
scroll to position [192, 0]
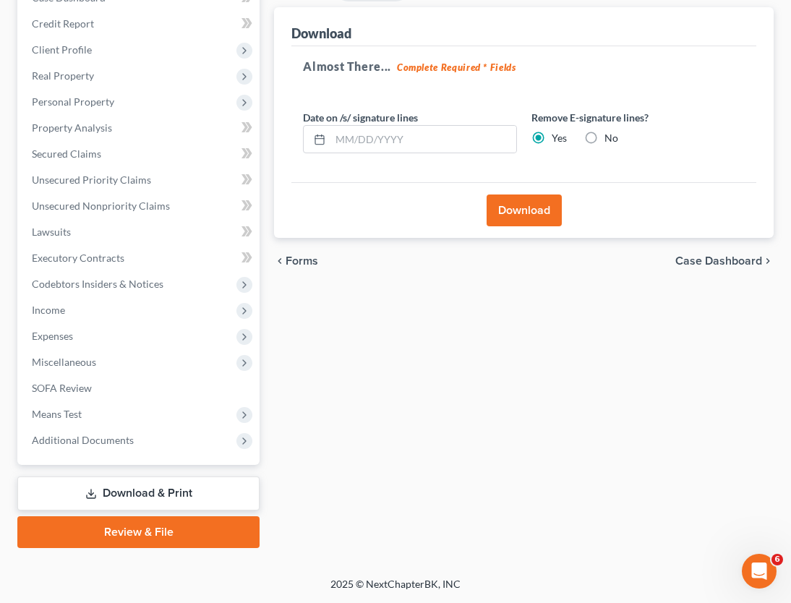
click at [521, 211] on button "Download" at bounding box center [524, 210] width 75 height 32
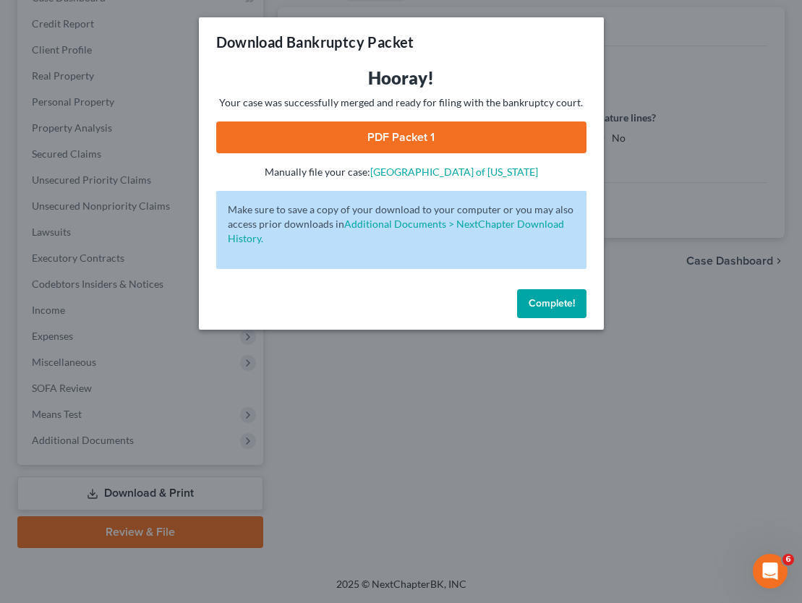
click at [441, 136] on link "PDF Packet 1" at bounding box center [401, 137] width 370 height 32
